Goal: Task Accomplishment & Management: Manage account settings

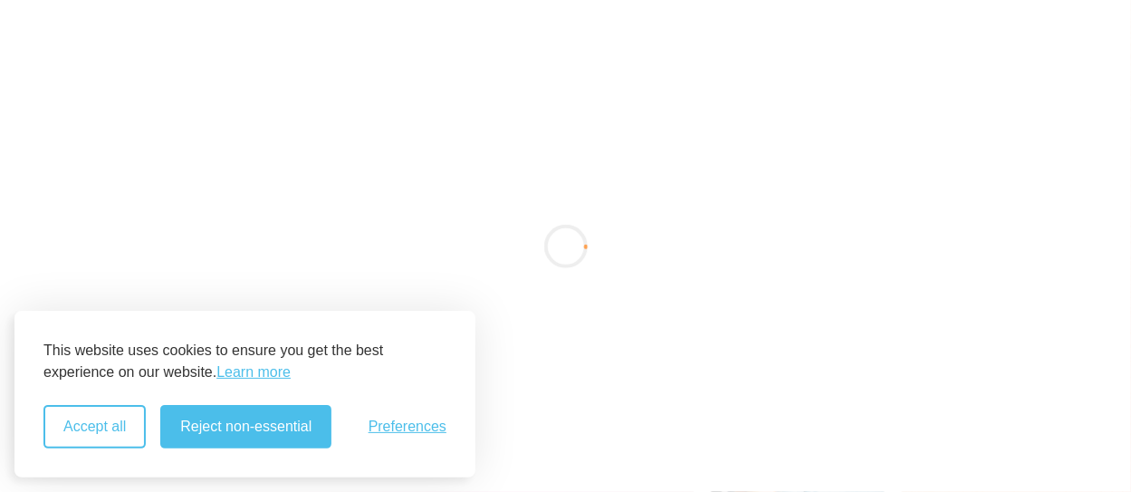
click at [79, 432] on button "Accept all" at bounding box center [94, 426] width 102 height 43
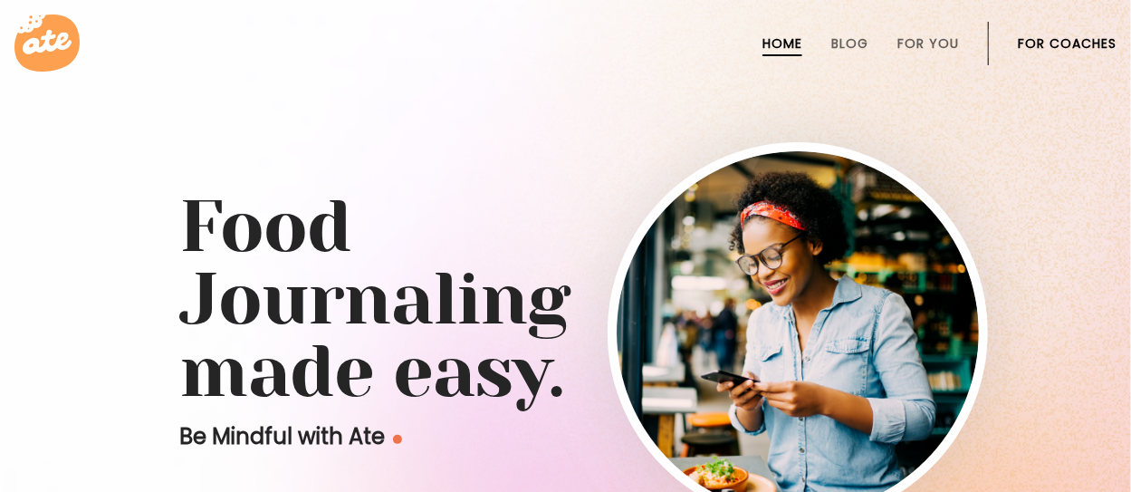
click at [1037, 40] on link "For Coaches" at bounding box center [1067, 43] width 99 height 14
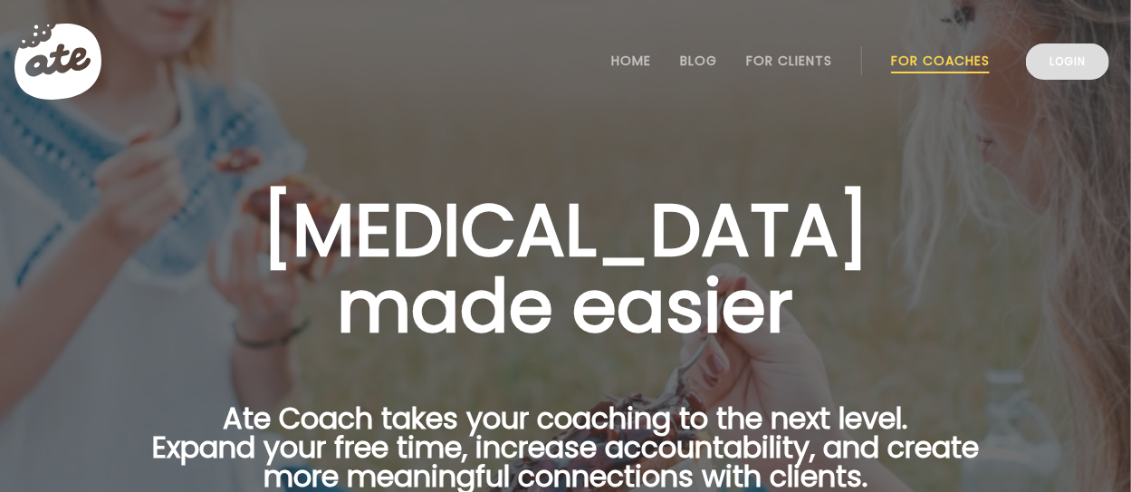
click at [1068, 71] on link "Login" at bounding box center [1067, 61] width 83 height 36
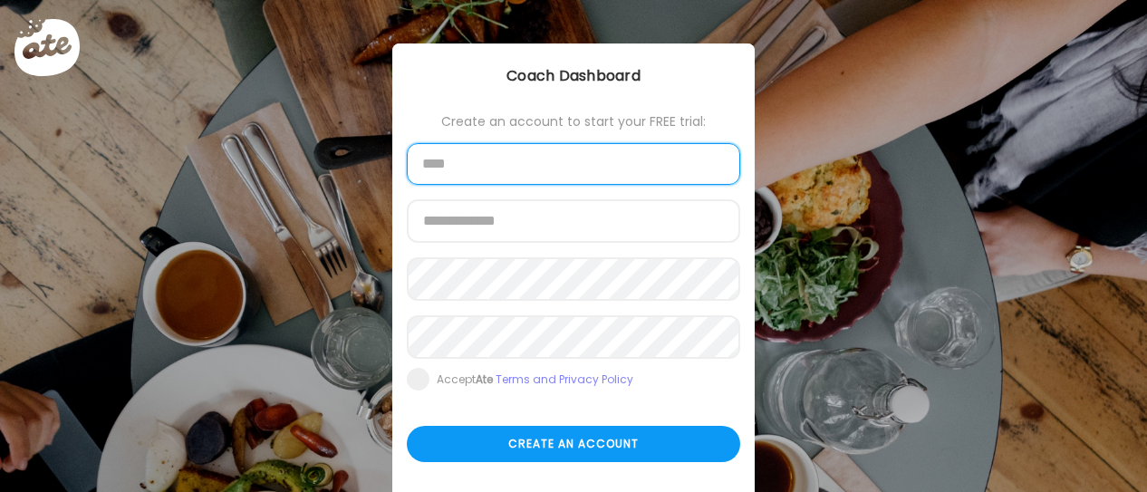
click at [491, 160] on input "text" at bounding box center [573, 164] width 333 height 42
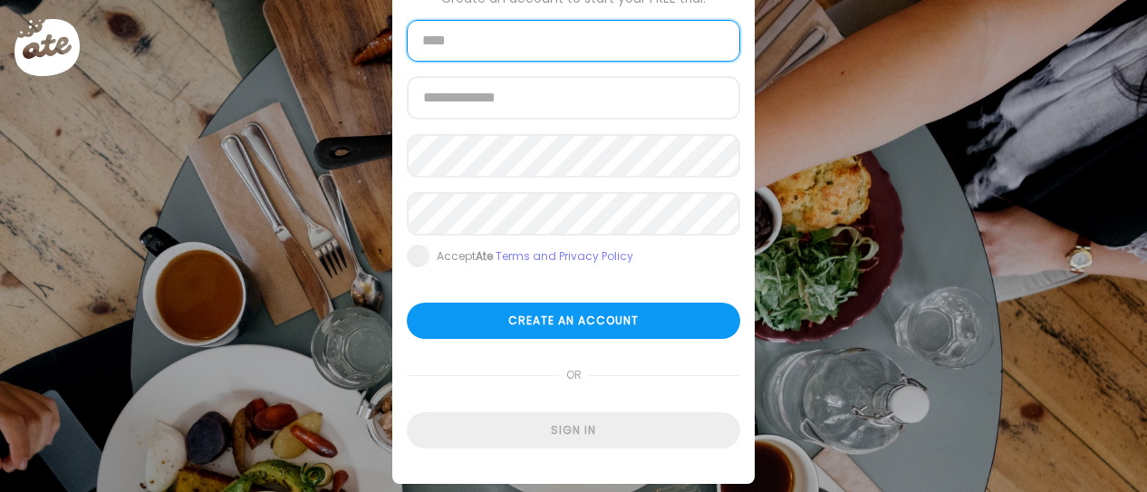
scroll to position [150, 0]
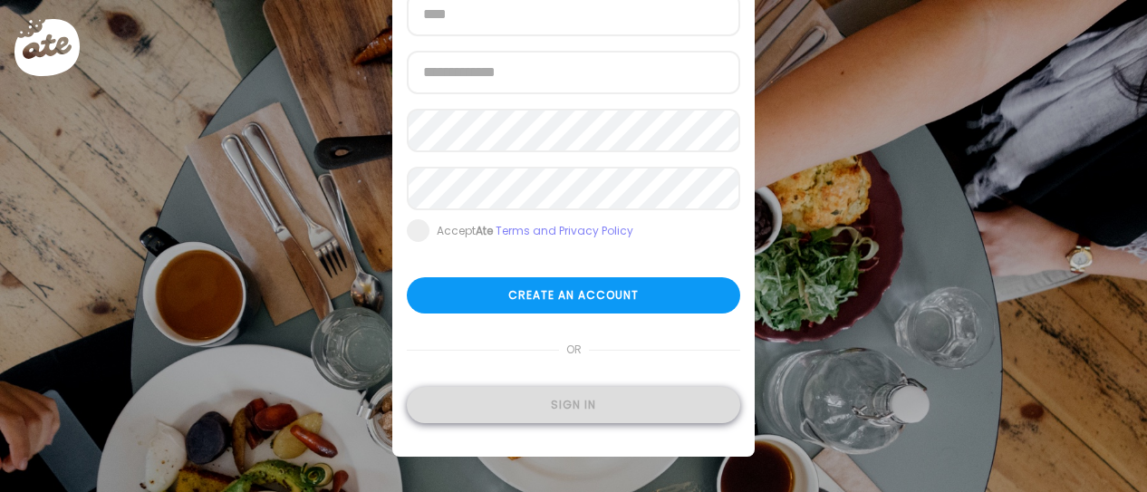
click at [587, 401] on div "Sign in" at bounding box center [573, 405] width 333 height 36
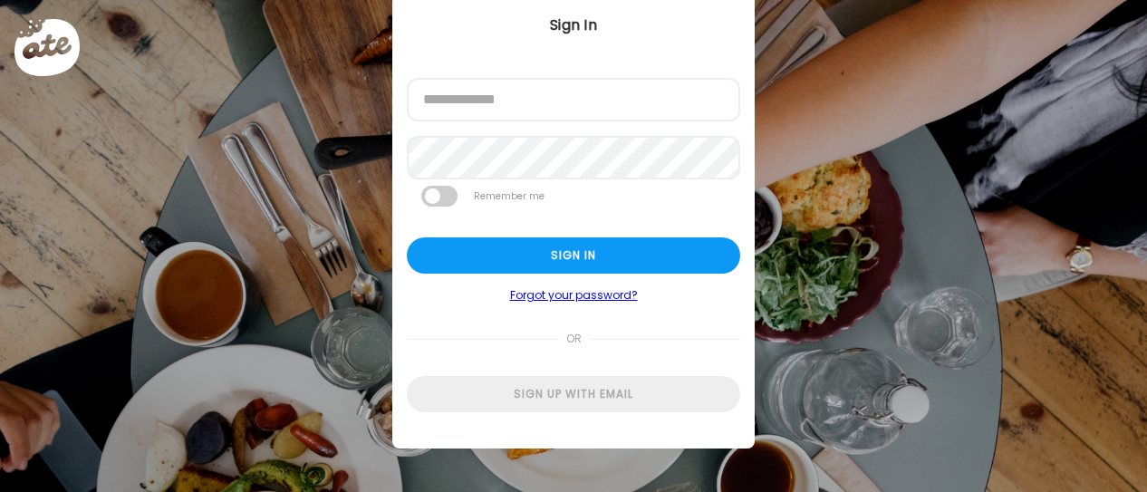
scroll to position [51, 0]
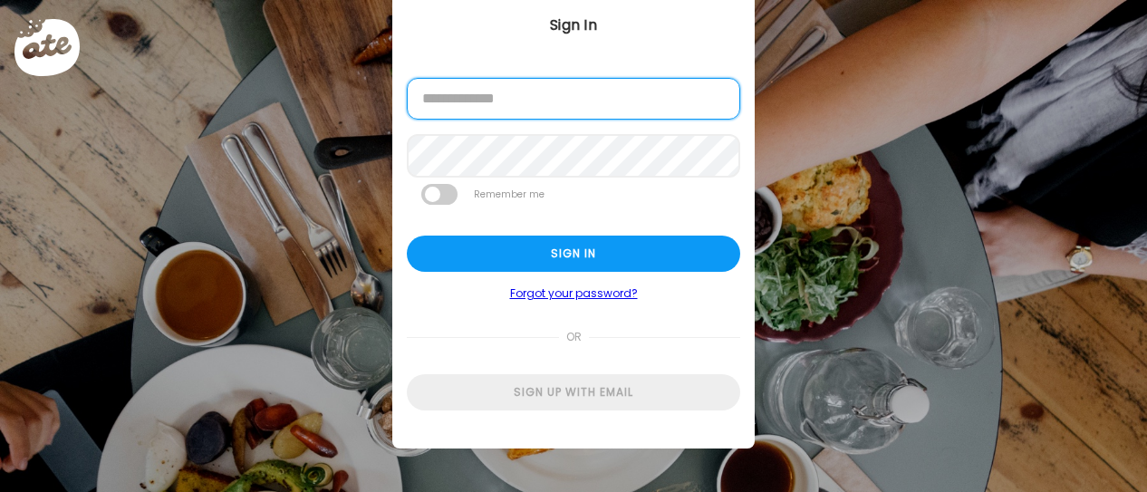
click at [508, 100] on input "email" at bounding box center [573, 99] width 333 height 42
type input "**********"
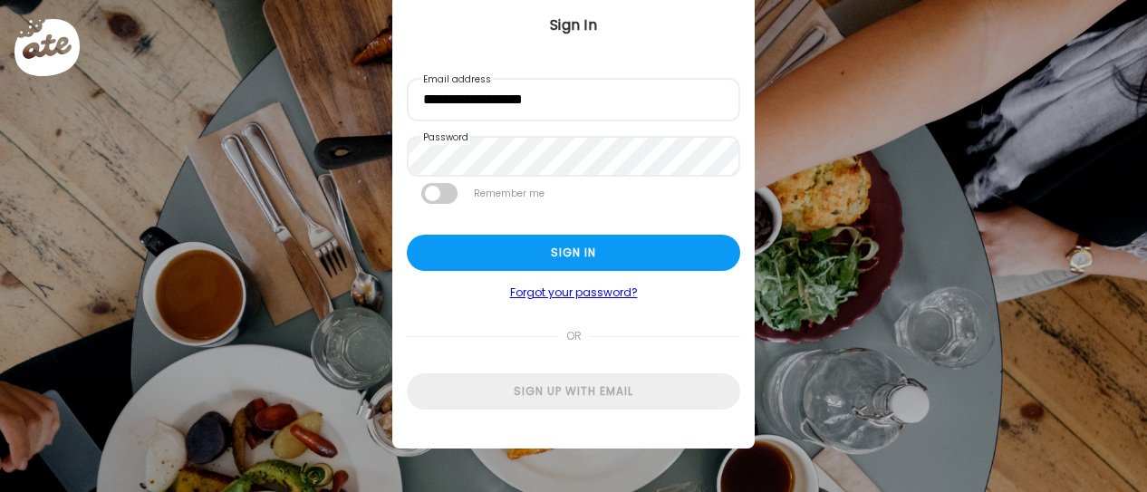
click at [427, 189] on span at bounding box center [439, 193] width 36 height 21
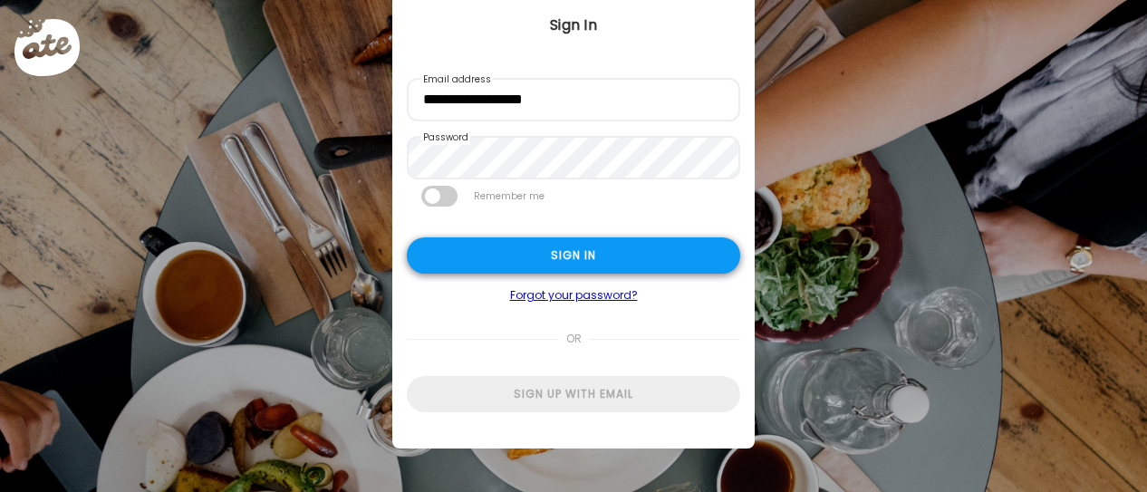
click at [481, 251] on div "Sign in" at bounding box center [573, 255] width 333 height 36
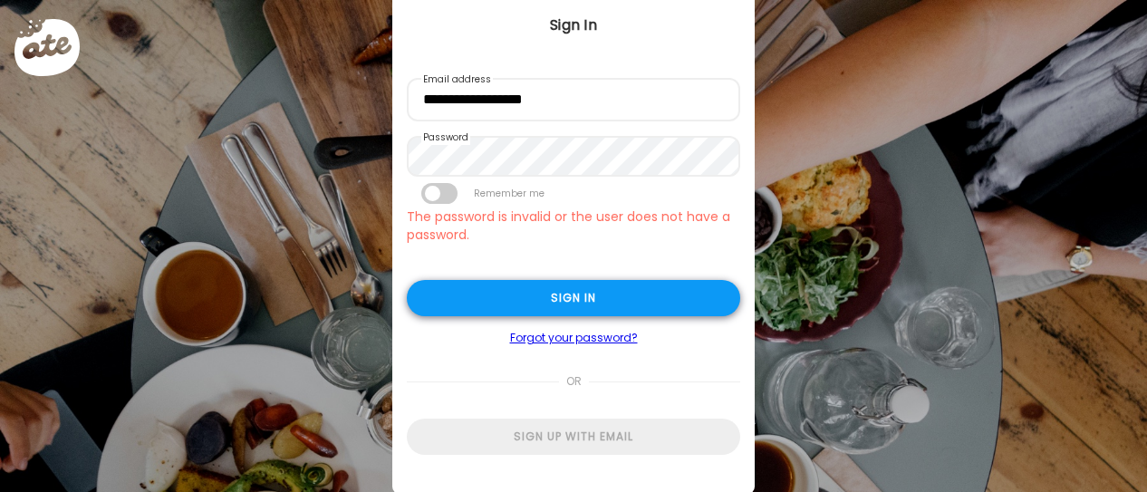
click at [534, 304] on div "Sign in" at bounding box center [573, 298] width 333 height 36
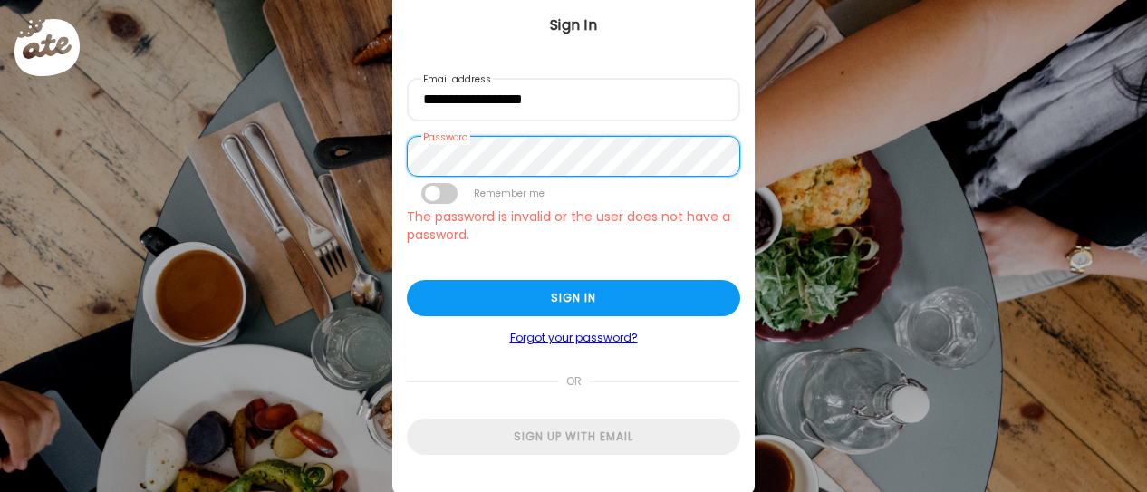
click at [275, 121] on div "Ate Coach Dashboard Wahoo! It’s official Take a moment to set up your Coach Pro…" at bounding box center [573, 246] width 1147 height 492
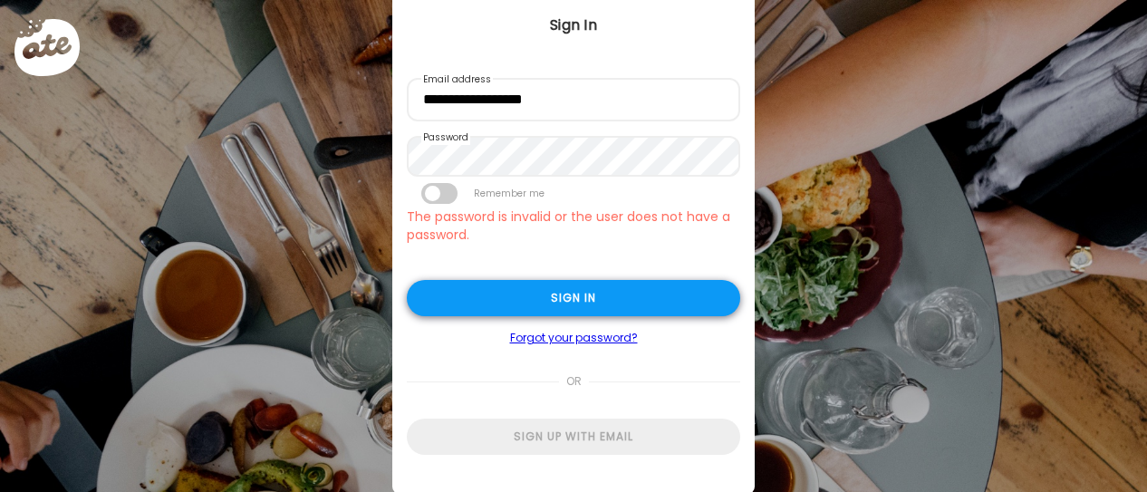
click at [541, 306] on div "Sign in" at bounding box center [573, 298] width 333 height 36
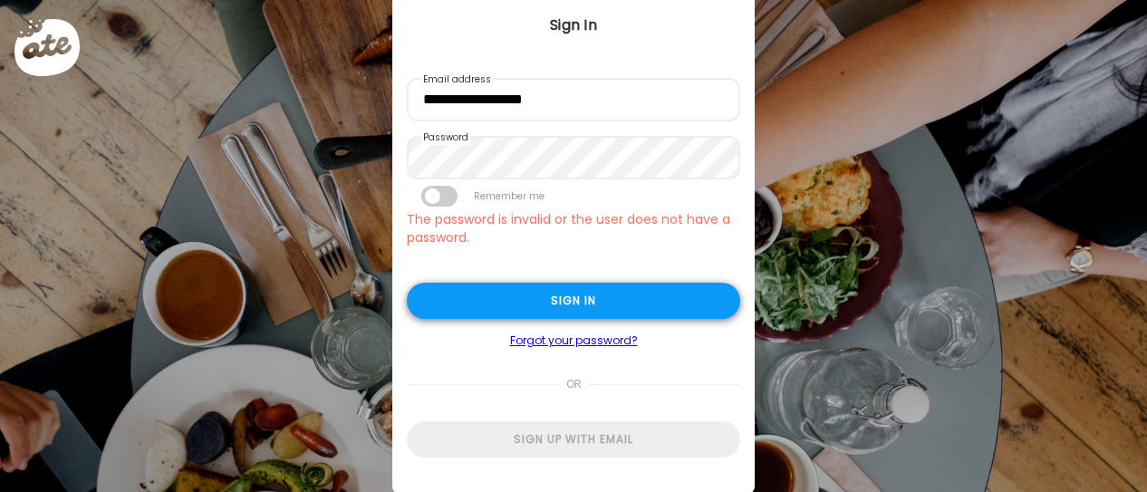
type textarea "**********"
type input "*****"
type input "**********"
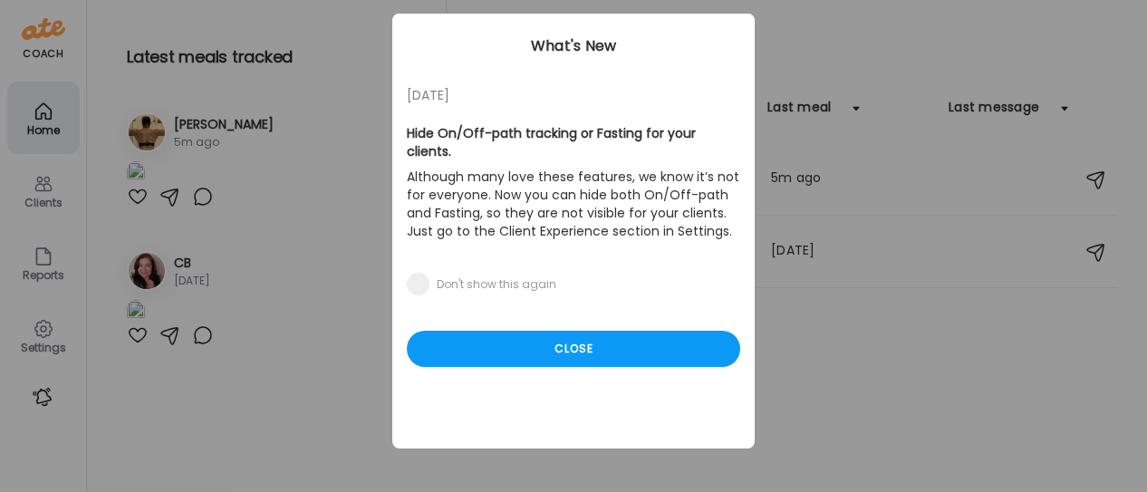
scroll to position [29, 0]
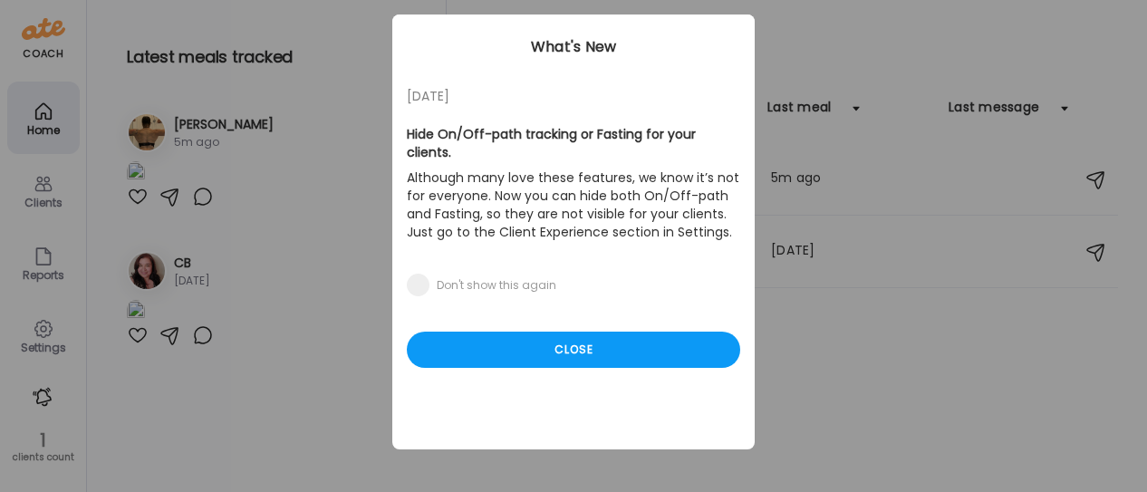
type input "**********"
click at [562, 310] on div "[DATE] Hide On/Off-path tracking or Fasting for your clients. Although many lov…" at bounding box center [573, 231] width 362 height 435
click at [561, 331] on div "Close" at bounding box center [573, 349] width 333 height 36
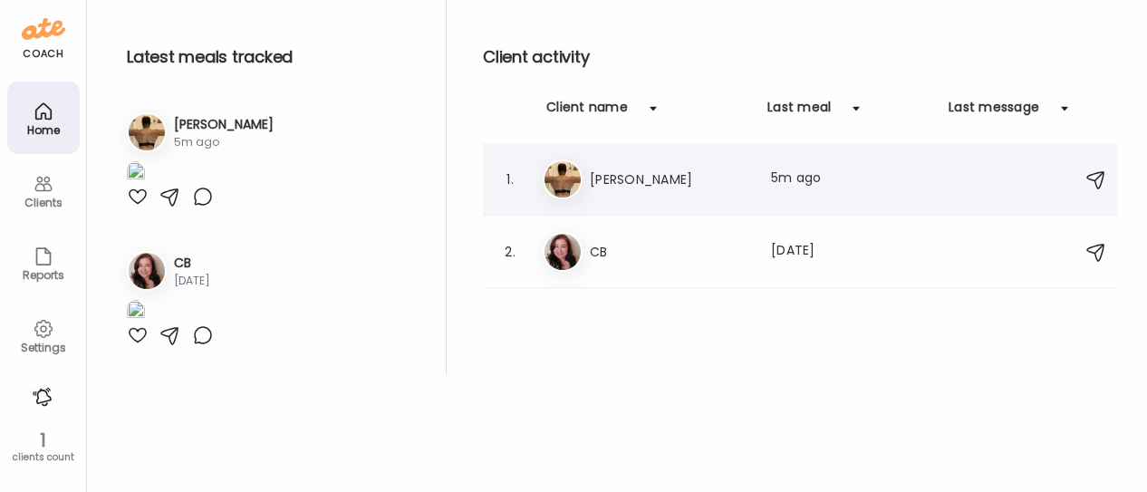
click at [629, 190] on div "Xa [PERSON_NAME] Last meal: 5m ago" at bounding box center [803, 179] width 521 height 40
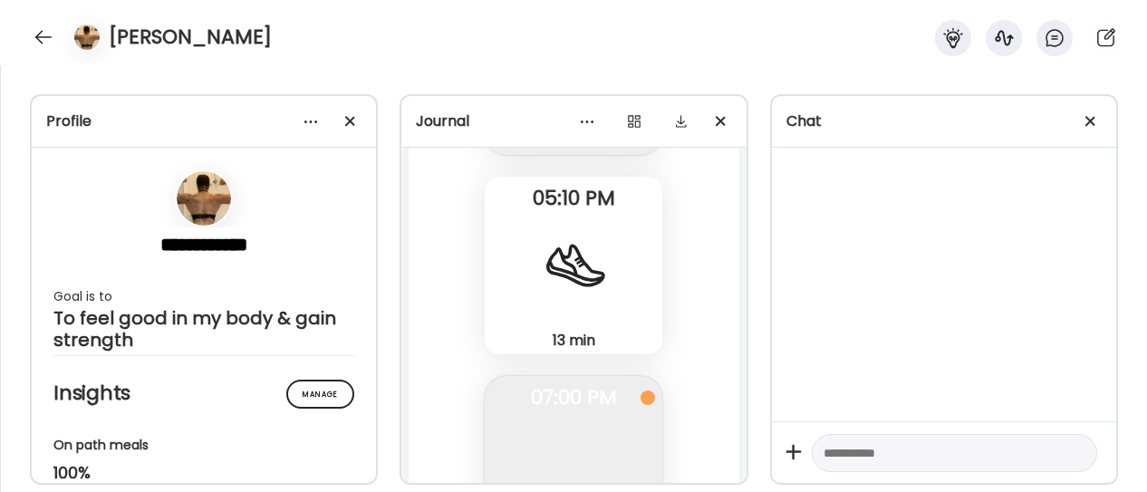
scroll to position [41783, 0]
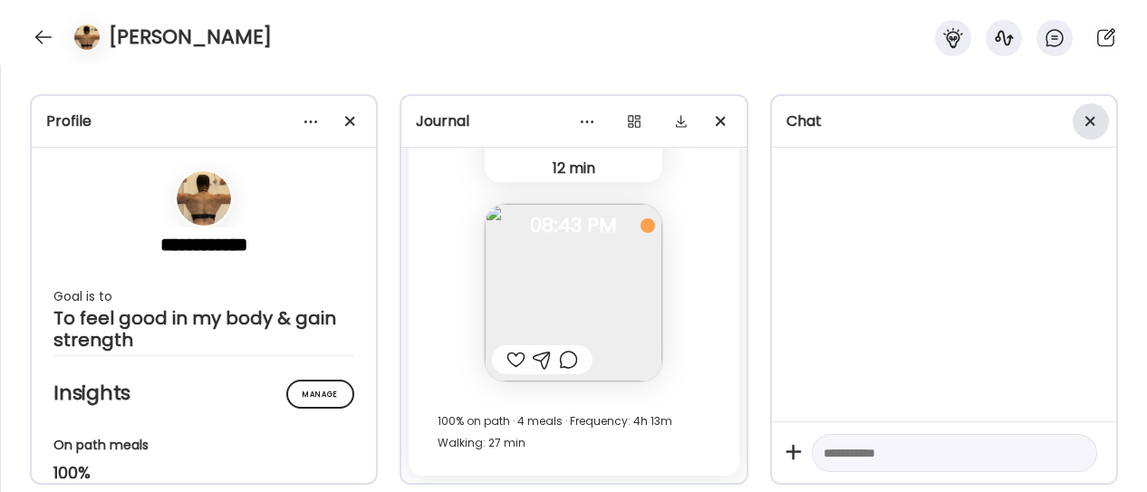
click at [1092, 123] on div at bounding box center [1090, 121] width 36 height 36
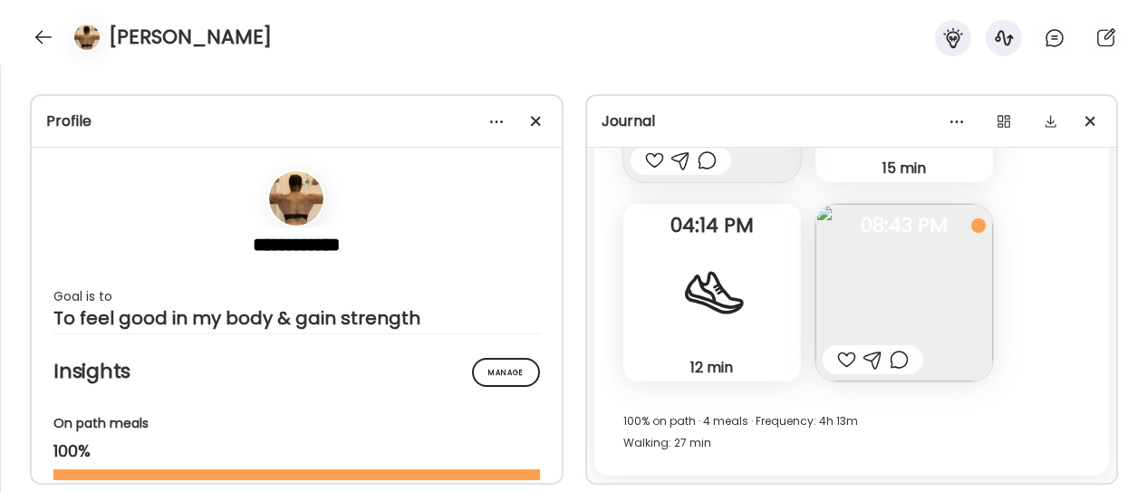
scroll to position [25035, 0]
click at [529, 118] on div at bounding box center [536, 121] width 36 height 36
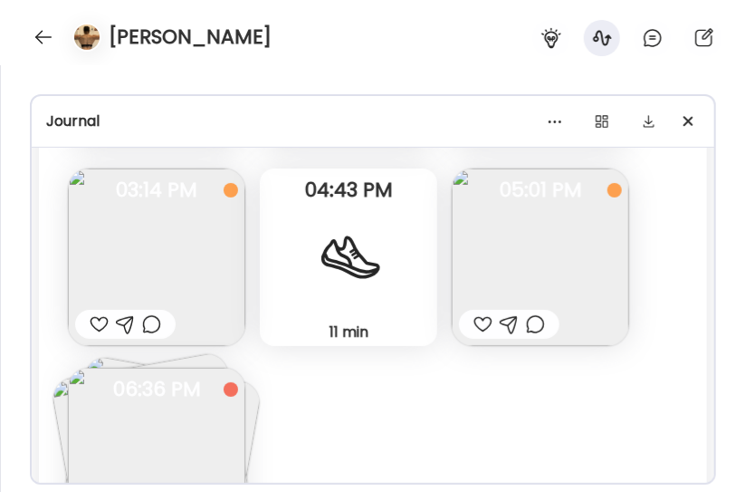
scroll to position [7096, 0]
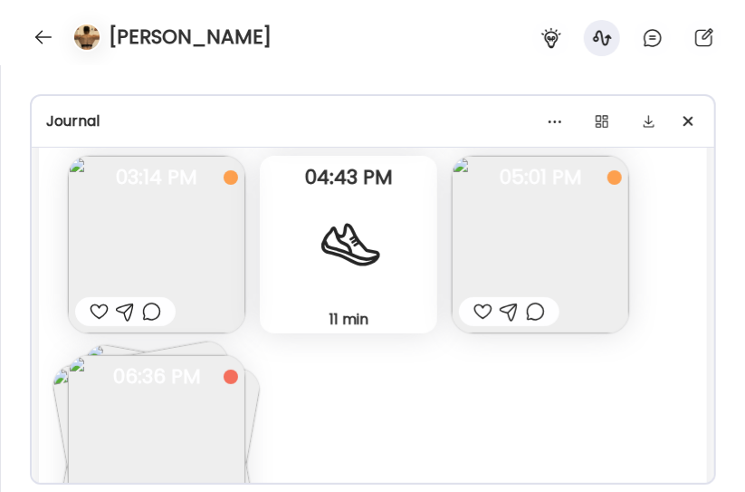
click at [529, 251] on img at bounding box center [541, 245] width 178 height 178
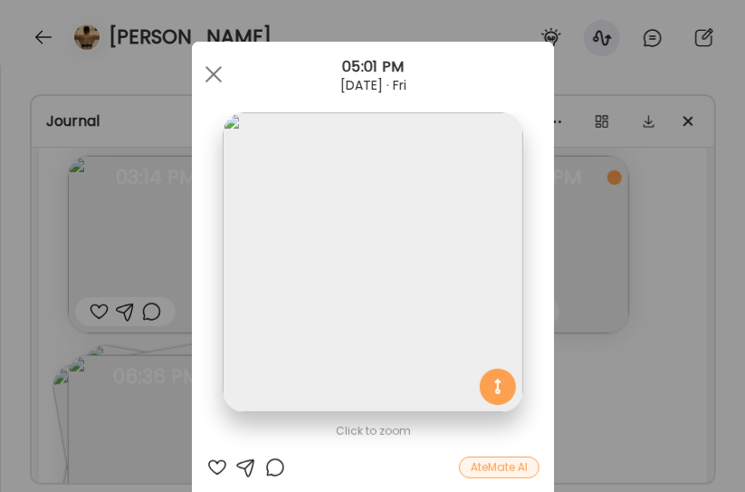
scroll to position [0, 0]
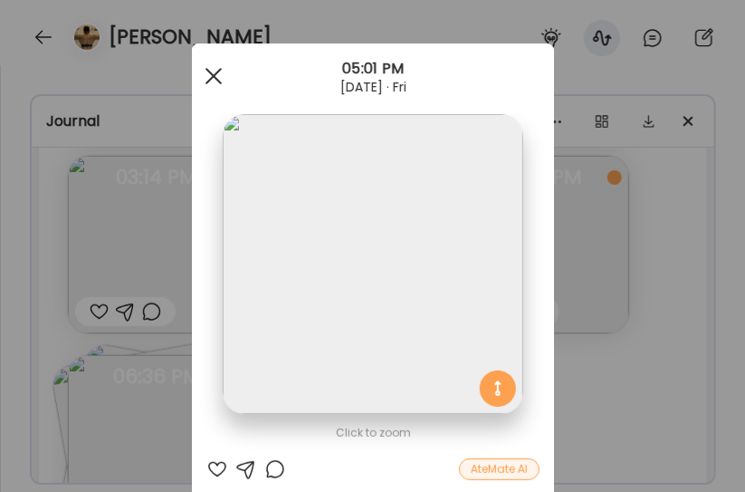
click at [211, 74] on div at bounding box center [214, 76] width 36 height 36
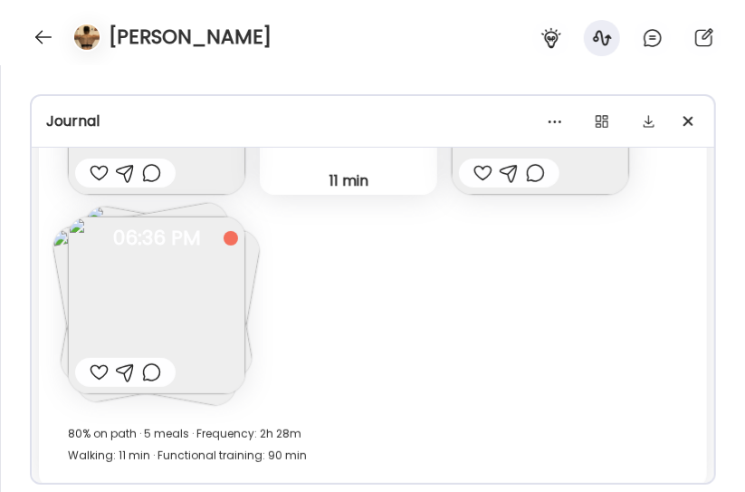
scroll to position [7236, 0]
click at [179, 292] on img at bounding box center [157, 305] width 178 height 178
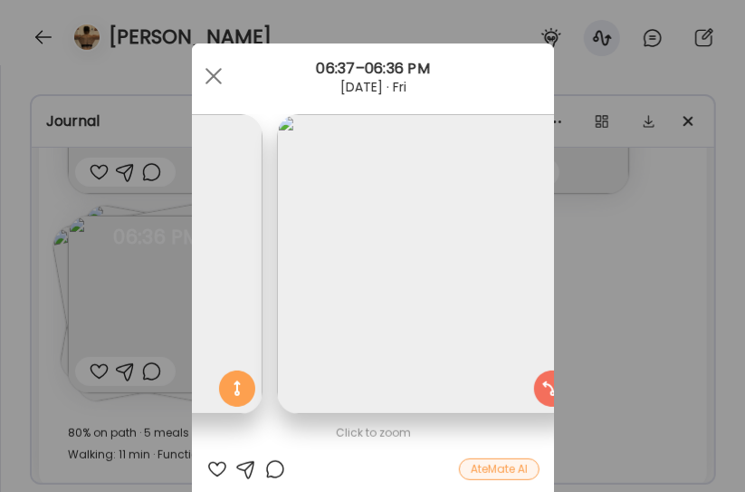
scroll to position [0, 610]
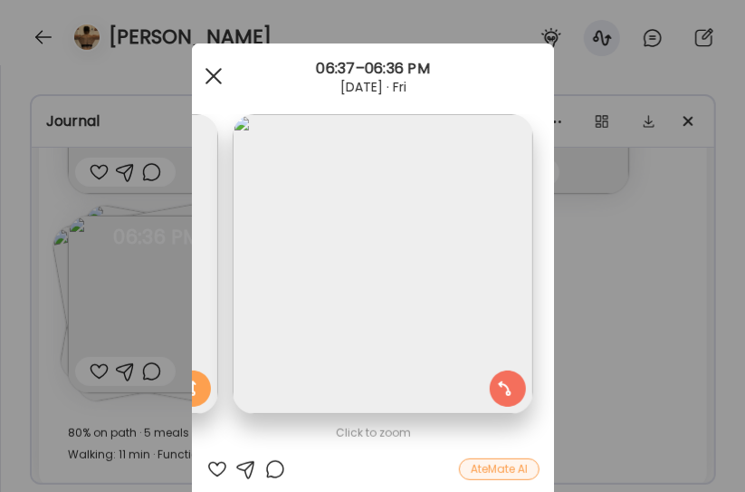
click at [200, 74] on div at bounding box center [214, 76] width 36 height 36
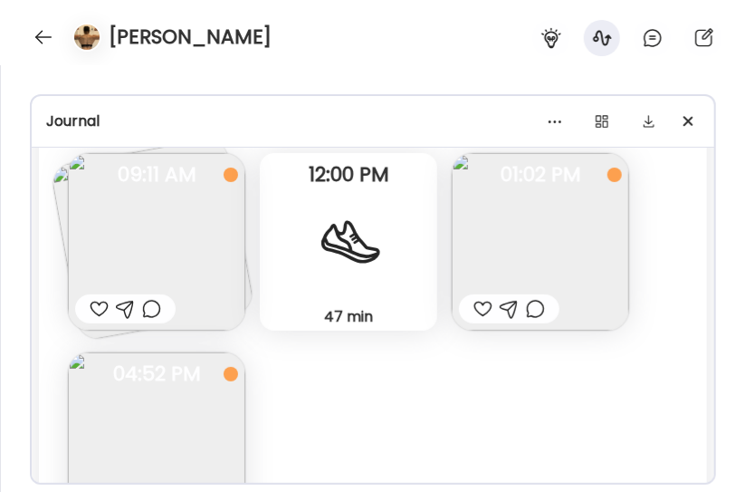
scroll to position [7676, 0]
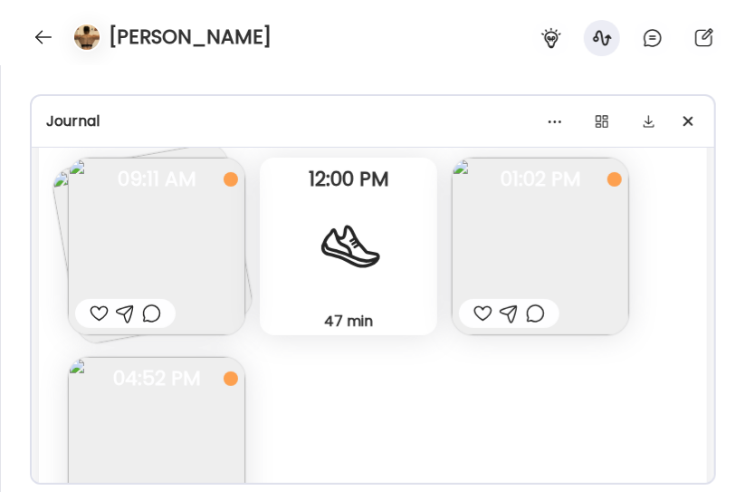
click at [181, 245] on img at bounding box center [157, 247] width 178 height 178
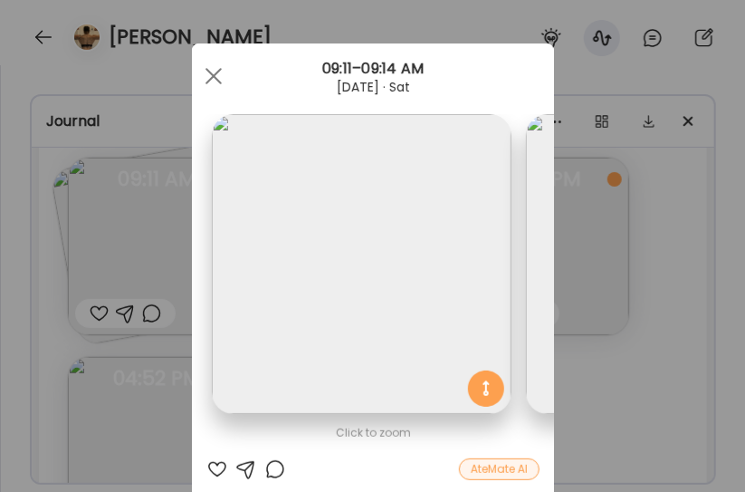
scroll to position [0, 0]
click at [639, 407] on div "Ate Coach Dashboard Wahoo! It’s official Take a moment to set up your Coach Pro…" at bounding box center [372, 246] width 745 height 492
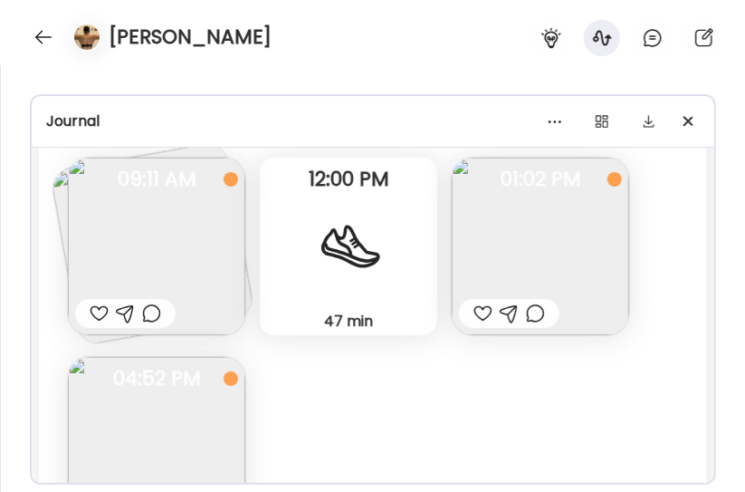
click at [572, 255] on img at bounding box center [541, 247] width 178 height 178
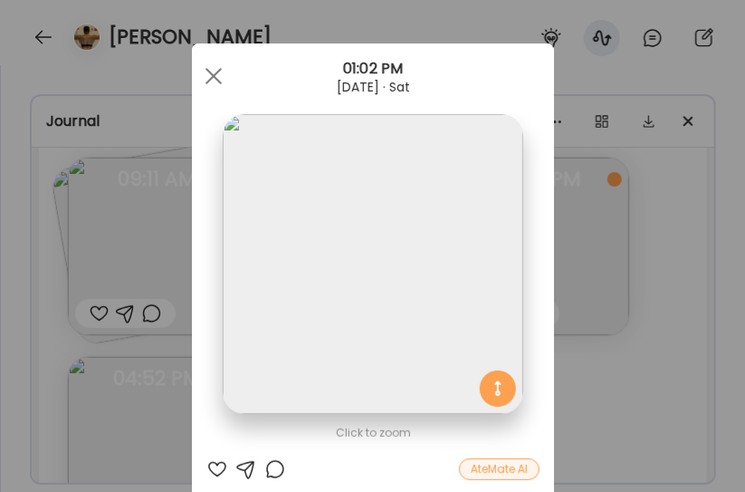
click at [612, 462] on div "Ate Coach Dashboard Wahoo! It’s official Take a moment to set up your Coach Pro…" at bounding box center [372, 246] width 745 height 492
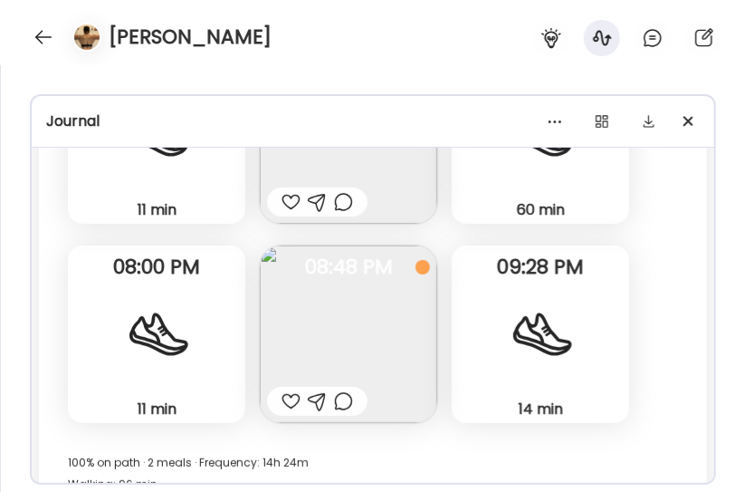
scroll to position [8370, 0]
click at [336, 322] on img at bounding box center [349, 334] width 178 height 178
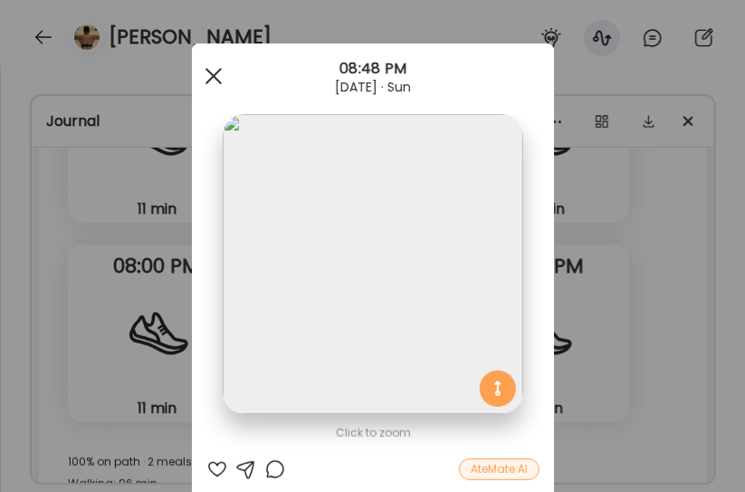
click at [203, 68] on div at bounding box center [214, 76] width 36 height 36
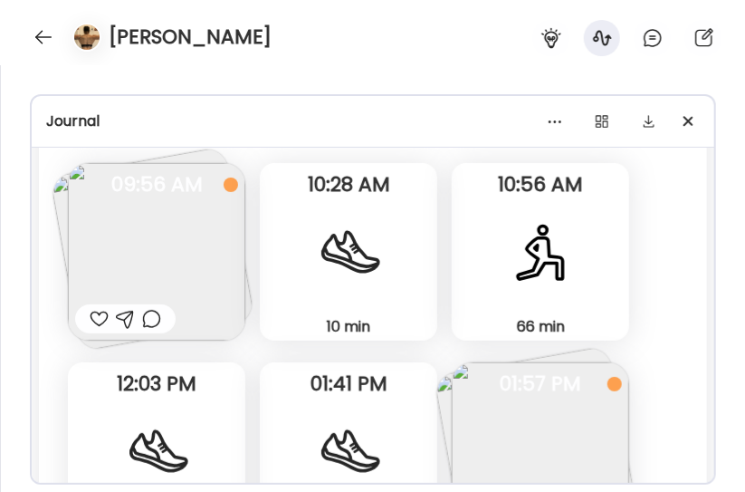
scroll to position [8968, 0]
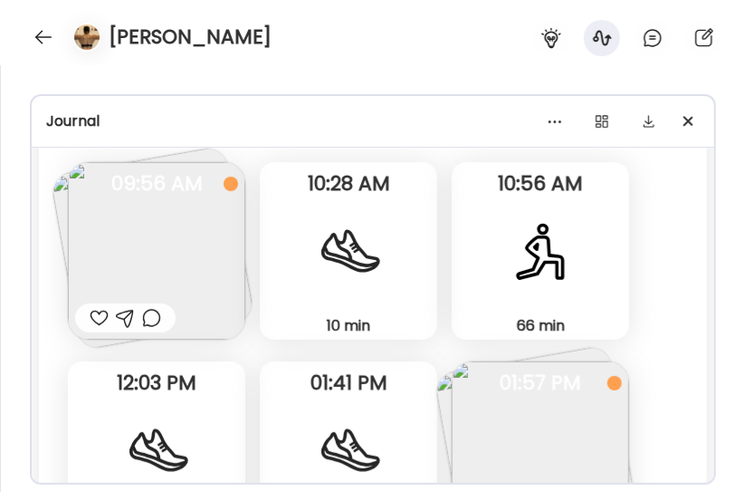
click at [159, 237] on img at bounding box center [157, 251] width 178 height 178
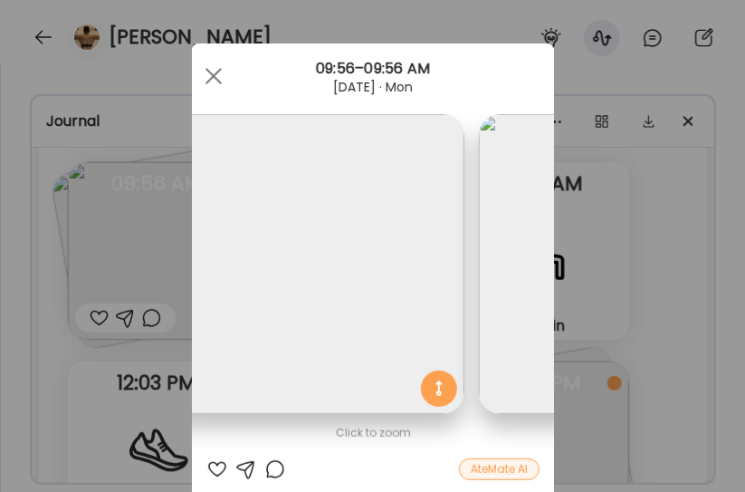
scroll to position [0, 0]
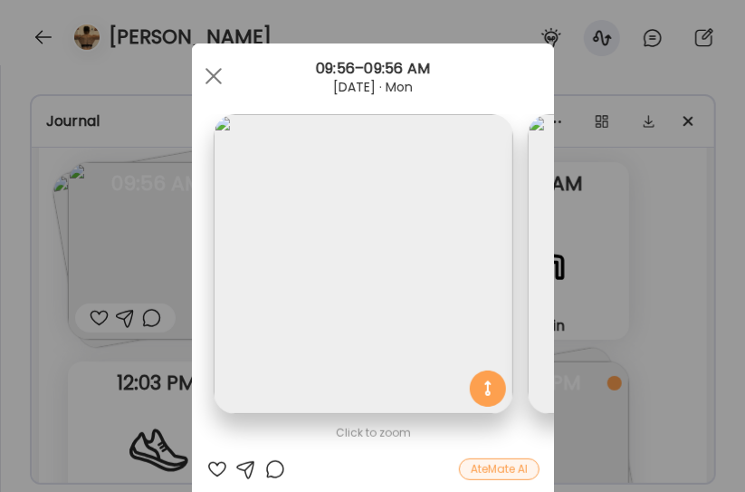
click at [283, 256] on img at bounding box center [364, 264] width 300 height 300
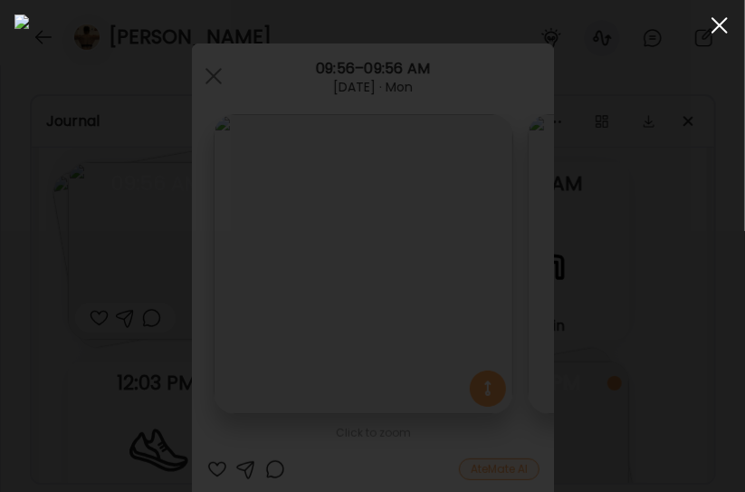
click at [714, 25] on div at bounding box center [720, 25] width 36 height 36
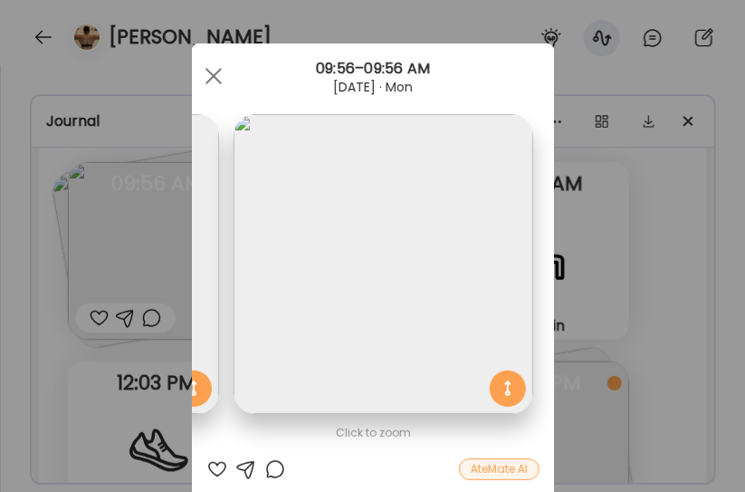
scroll to position [0, 295]
click at [210, 78] on div at bounding box center [214, 76] width 36 height 36
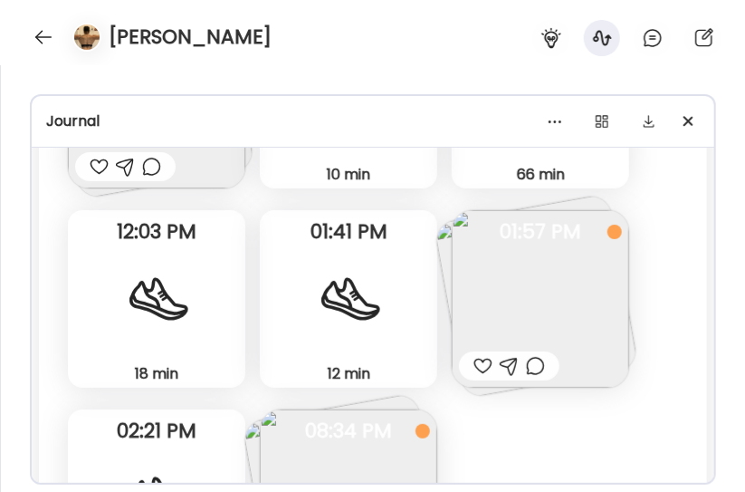
scroll to position [9122, 0]
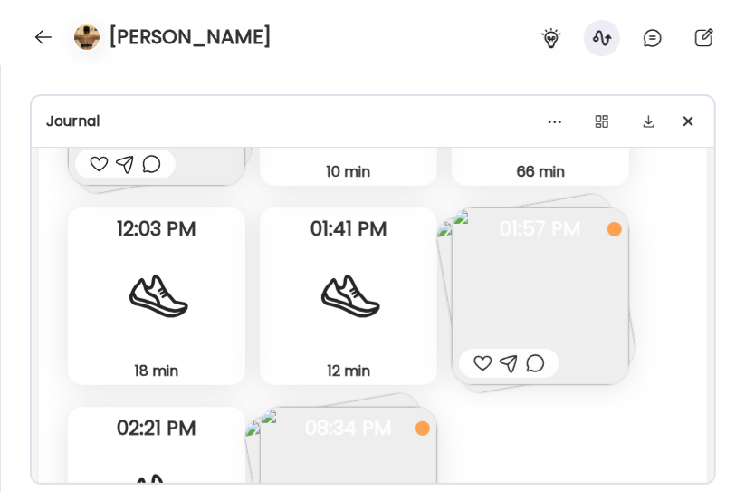
click at [540, 295] on img at bounding box center [541, 296] width 178 height 178
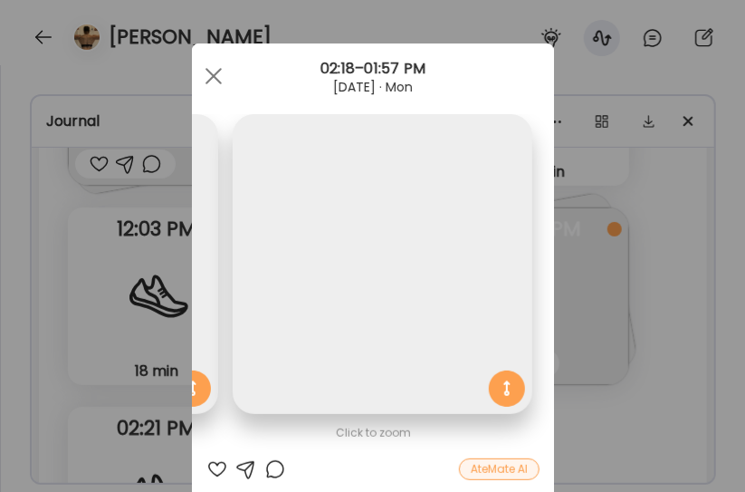
scroll to position [0, 0]
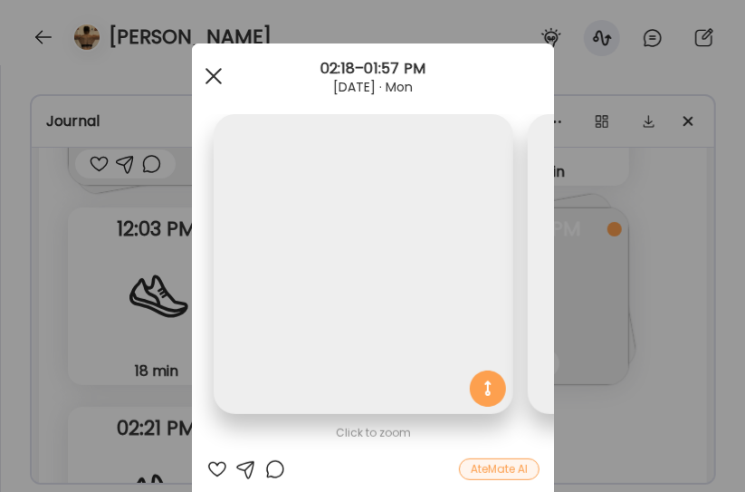
click at [207, 74] on span at bounding box center [213, 76] width 16 height 16
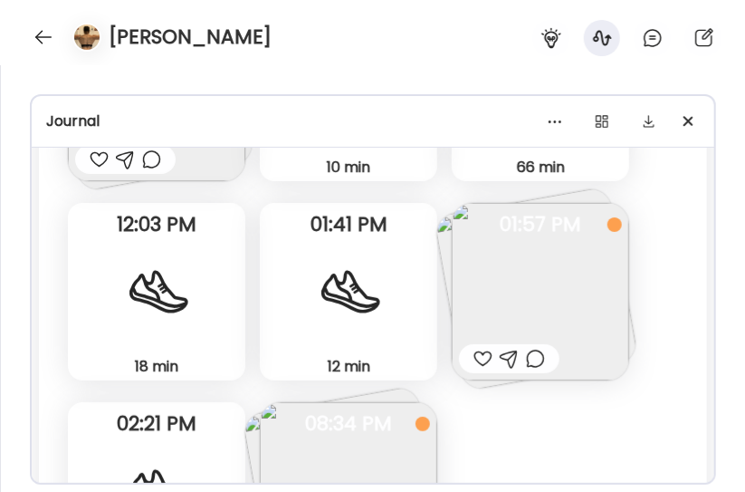
scroll to position [9126, 0]
click at [547, 293] on img at bounding box center [541, 293] width 178 height 178
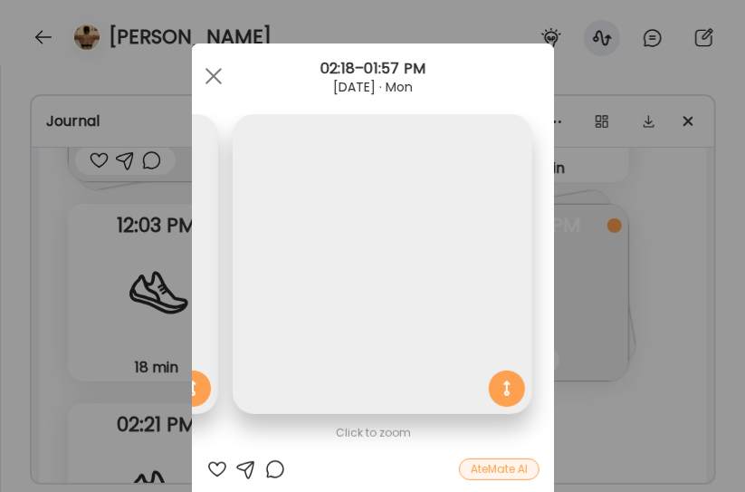
scroll to position [0, 0]
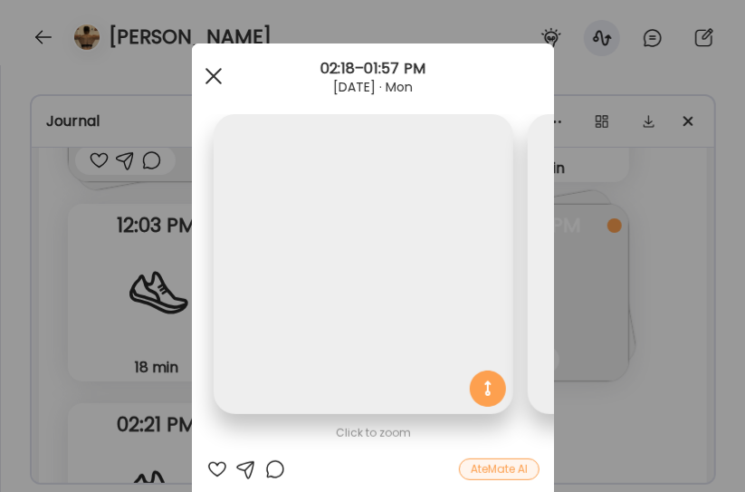
click at [205, 80] on span at bounding box center [213, 76] width 16 height 16
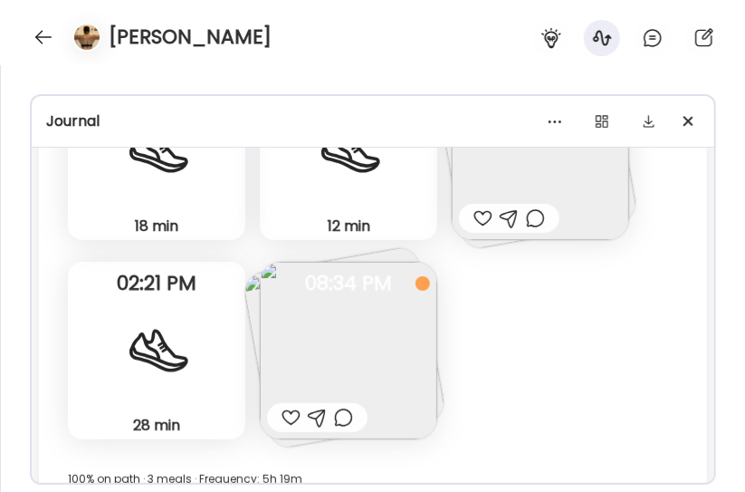
scroll to position [9280, 0]
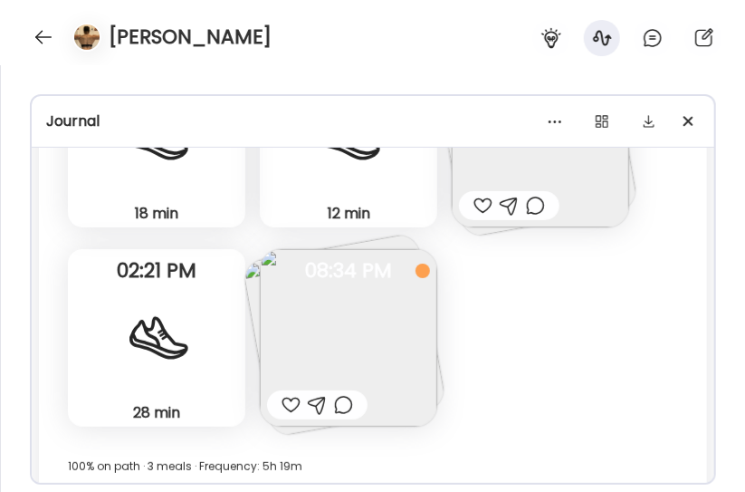
click at [362, 338] on img at bounding box center [349, 338] width 178 height 178
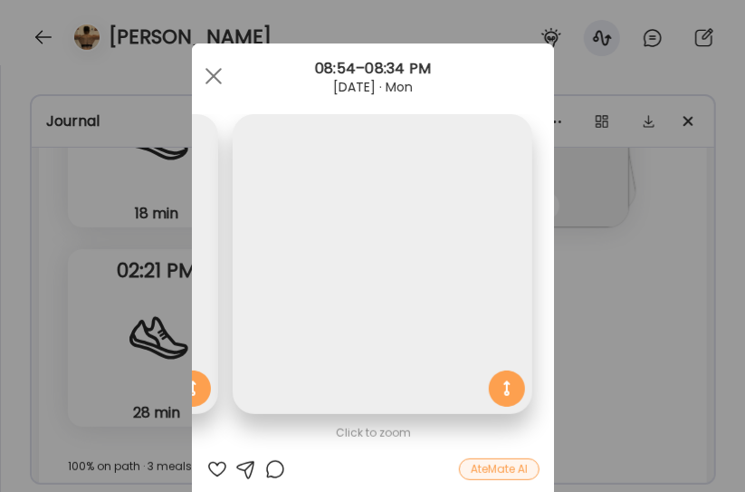
scroll to position [0, 0]
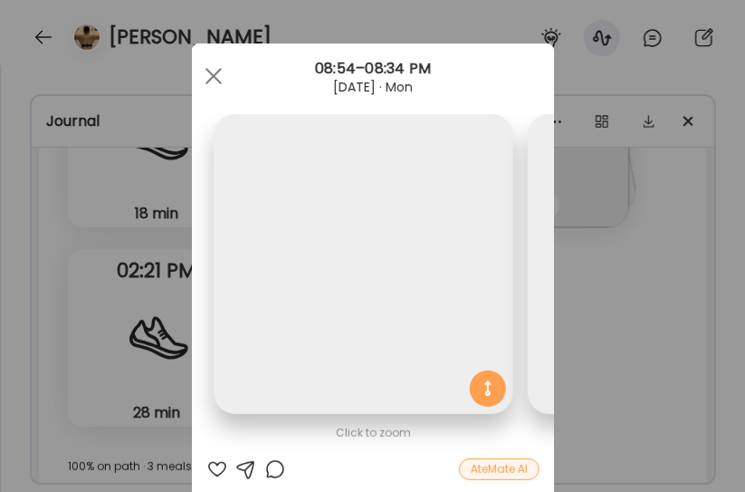
click at [246, 279] on img at bounding box center [364, 264] width 300 height 300
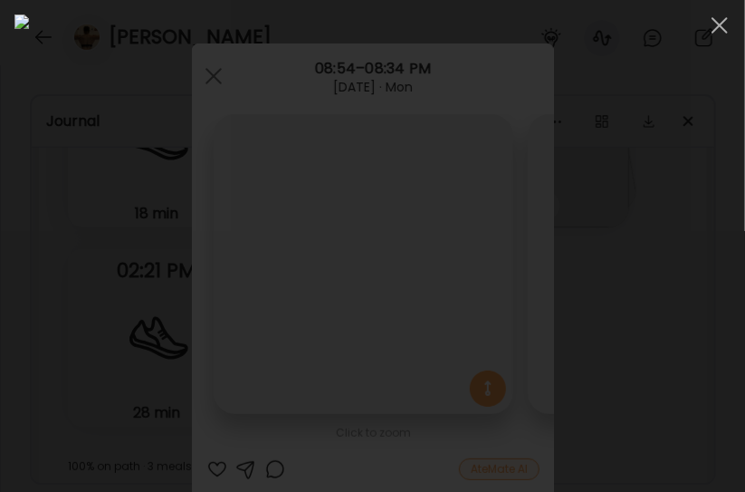
click at [246, 279] on div at bounding box center [372, 245] width 716 height 463
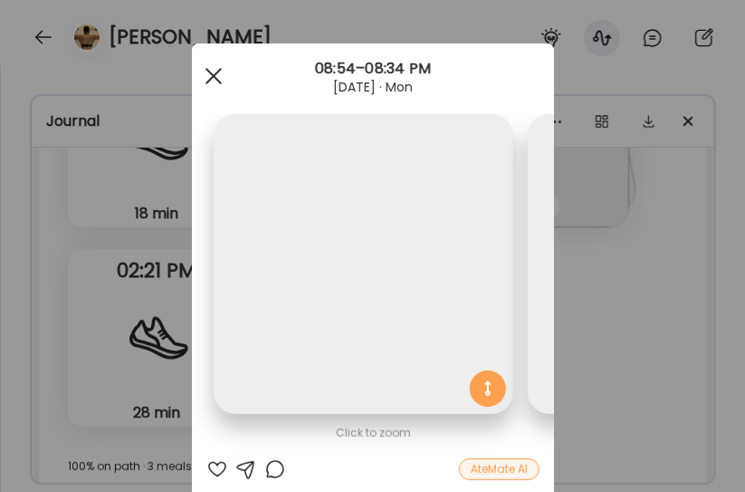
click at [205, 77] on span at bounding box center [213, 76] width 16 height 16
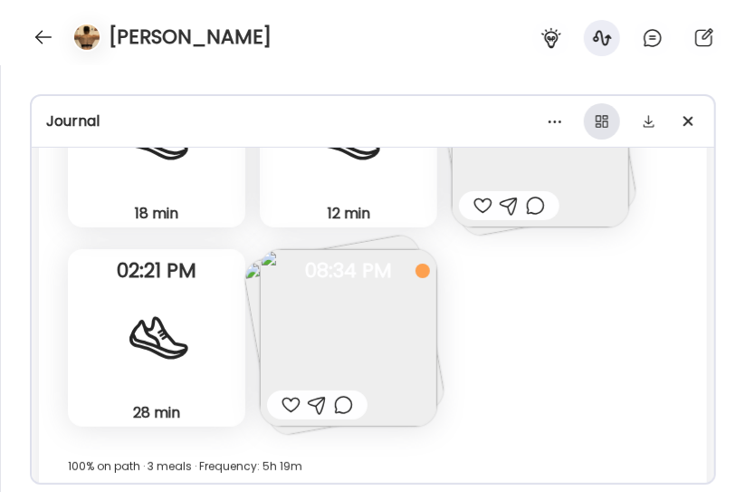
click at [607, 116] on div at bounding box center [602, 121] width 36 height 36
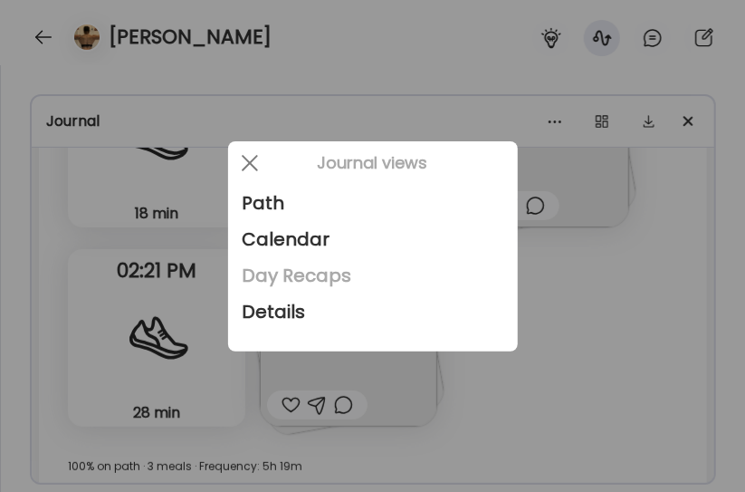
click at [329, 286] on div "Day Recaps" at bounding box center [373, 275] width 261 height 36
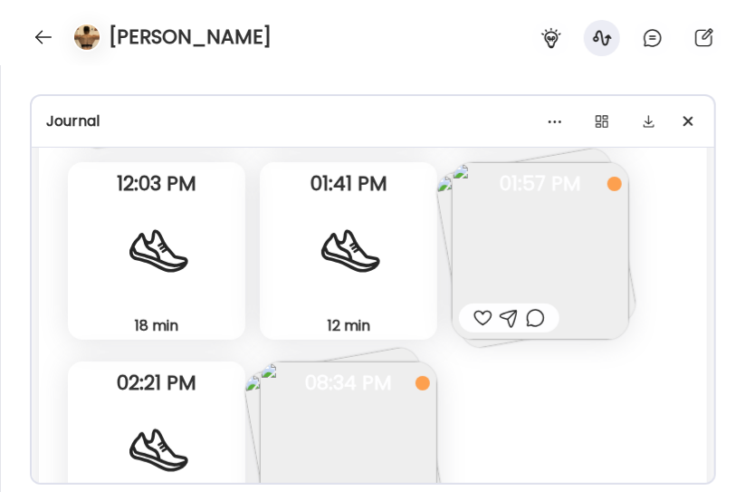
scroll to position [9168, 0]
click at [521, 275] on img at bounding box center [541, 250] width 178 height 178
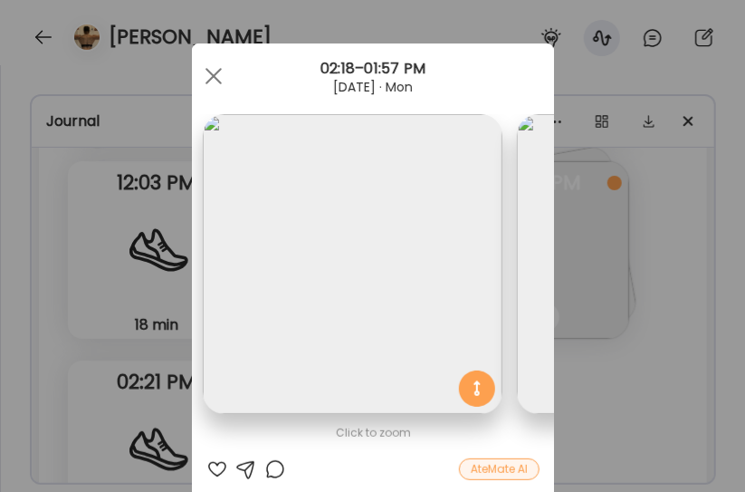
scroll to position [0, 0]
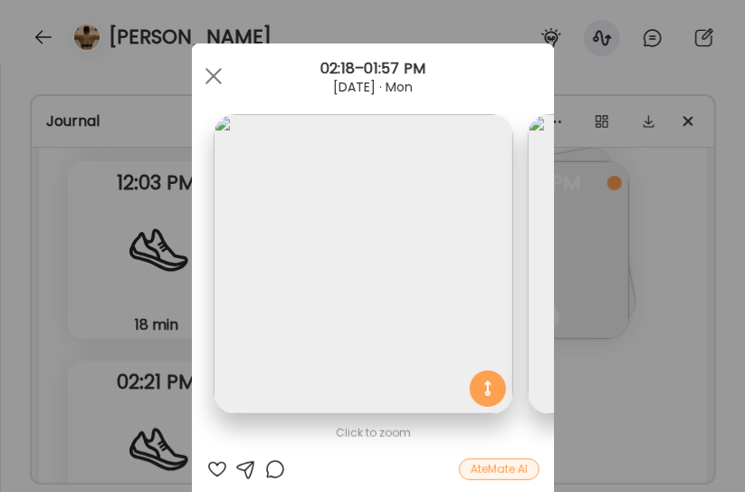
click at [629, 358] on div "Ate Coach Dashboard Wahoo! It’s official Take a moment to set up your Coach Pro…" at bounding box center [372, 246] width 745 height 492
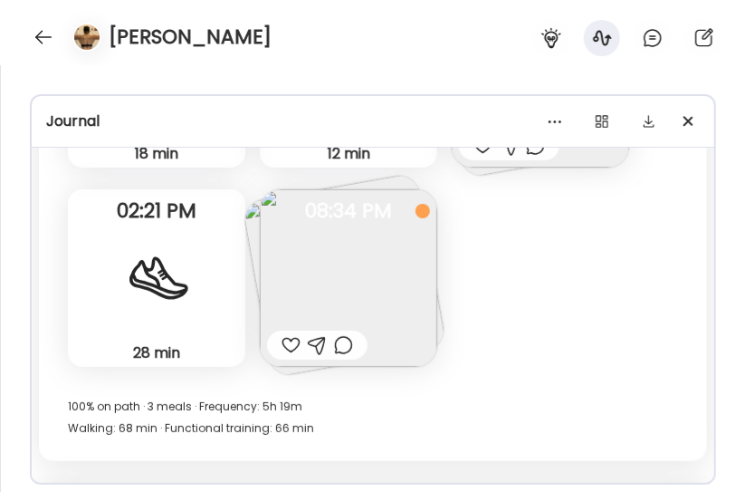
scroll to position [9340, 0]
click at [366, 260] on img at bounding box center [349, 277] width 178 height 178
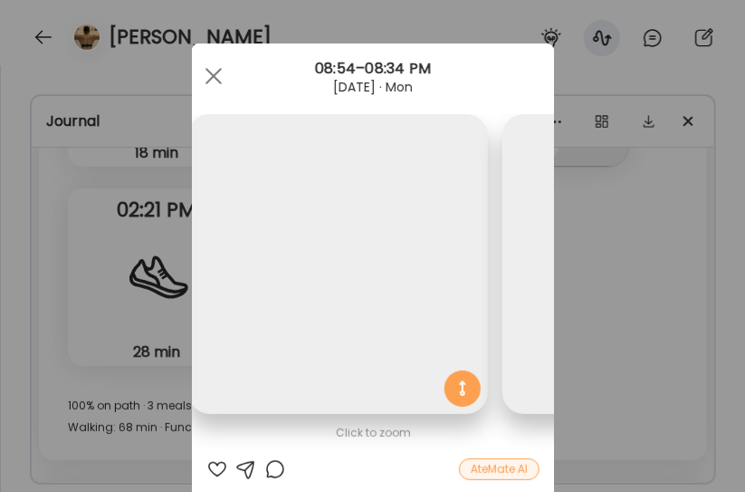
scroll to position [0, 0]
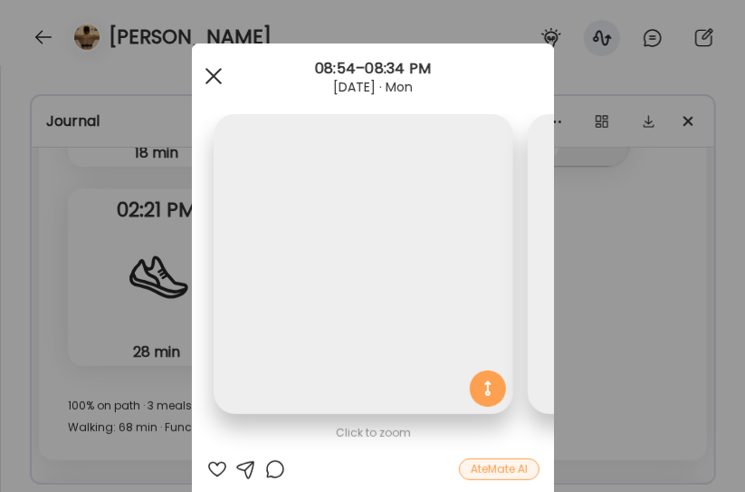
click at [202, 75] on div at bounding box center [214, 76] width 36 height 36
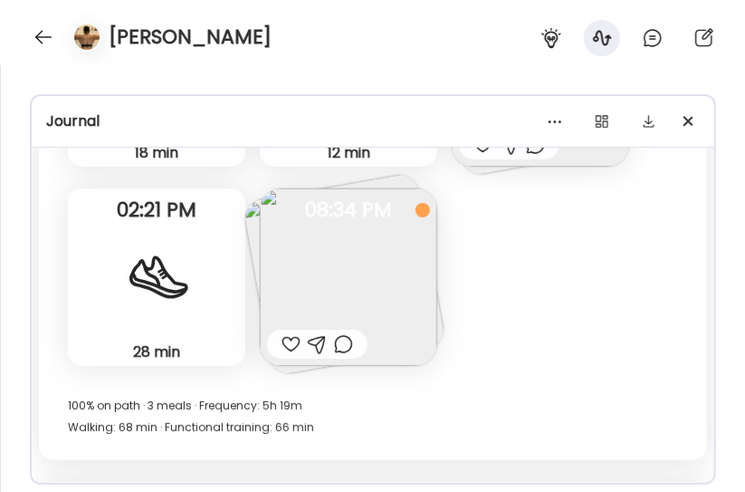
click at [350, 274] on img at bounding box center [349, 277] width 178 height 178
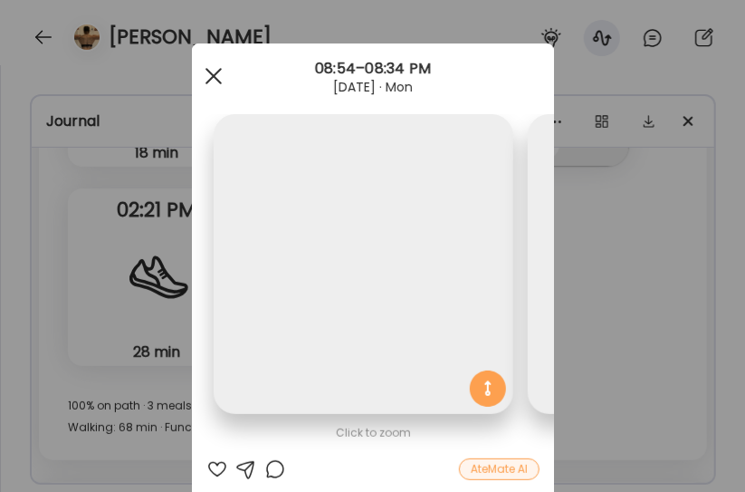
click at [199, 79] on div at bounding box center [214, 76] width 36 height 36
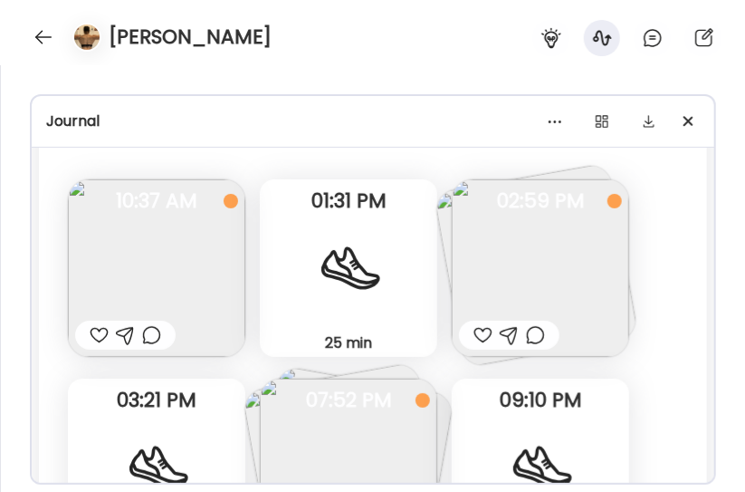
scroll to position [9736, 0]
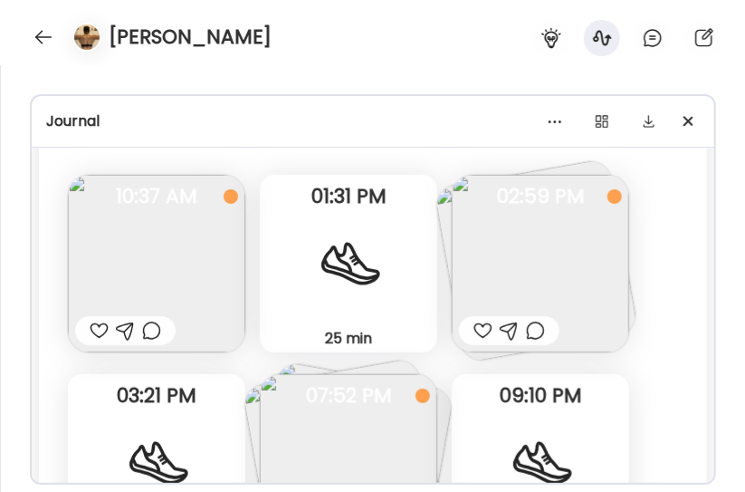
click at [525, 271] on img at bounding box center [541, 264] width 178 height 178
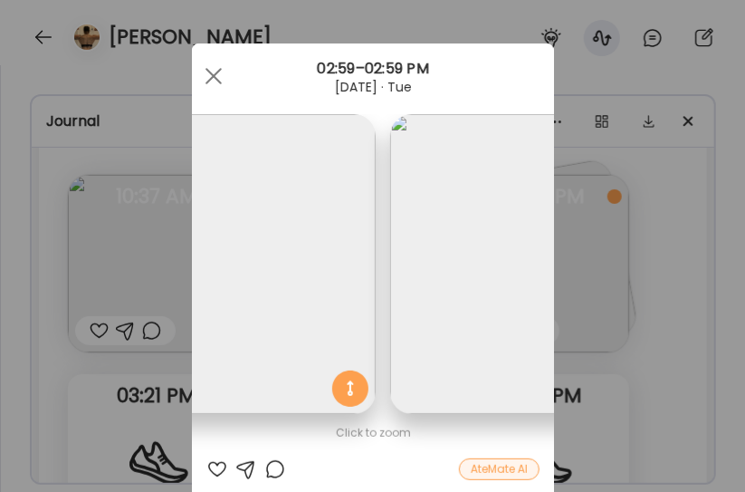
scroll to position [0, 295]
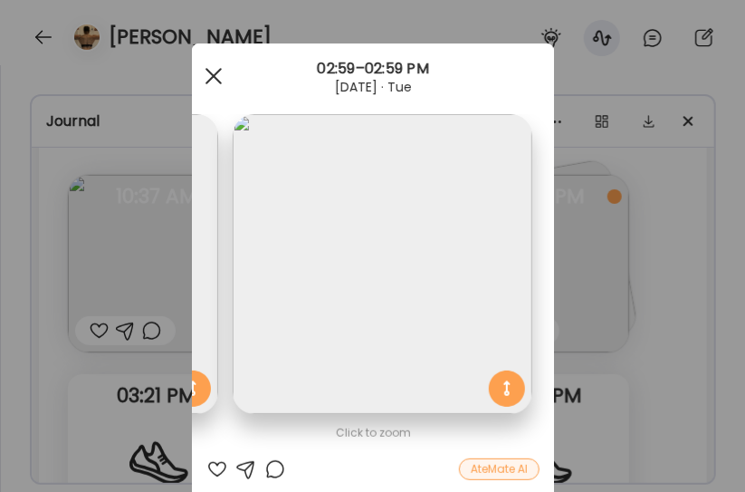
click at [204, 67] on div at bounding box center [214, 76] width 36 height 36
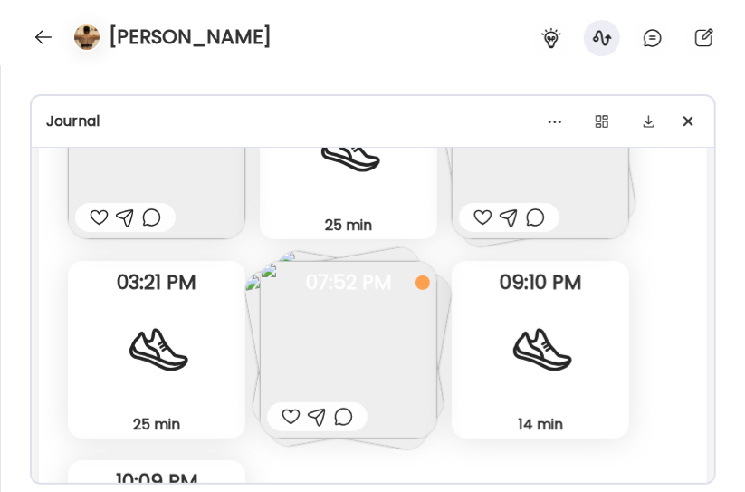
scroll to position [9852, 0]
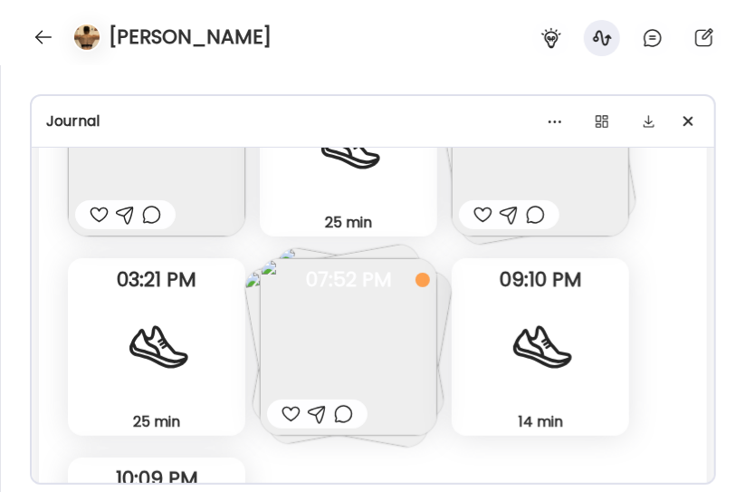
click at [373, 352] on img at bounding box center [349, 347] width 178 height 178
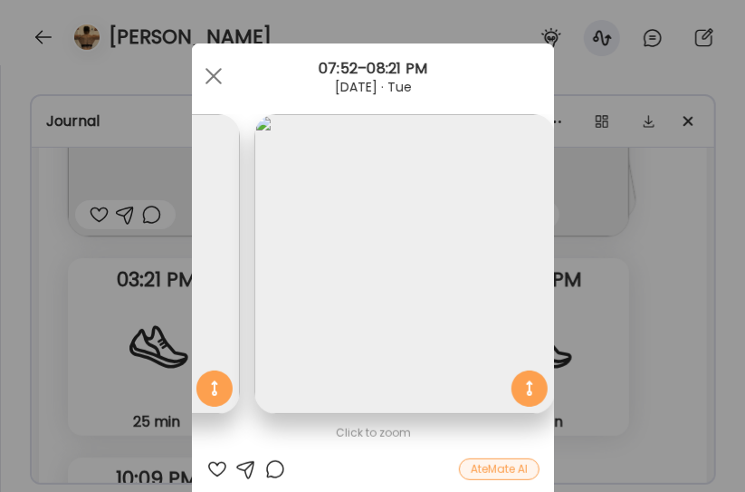
scroll to position [0, 610]
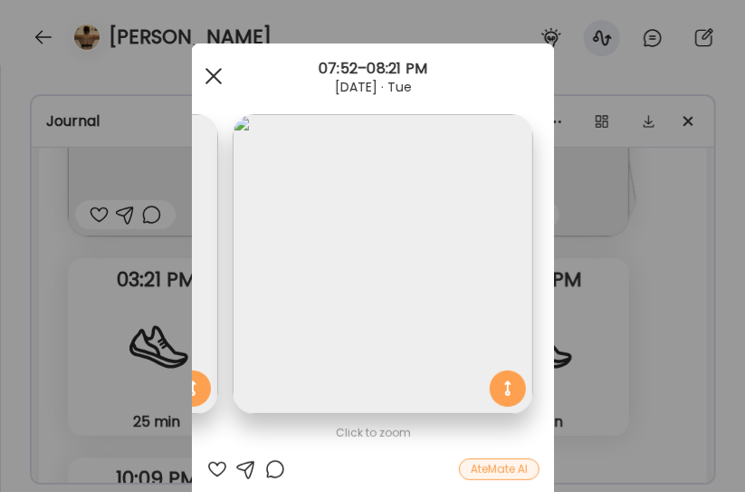
click at [205, 72] on span at bounding box center [213, 76] width 16 height 16
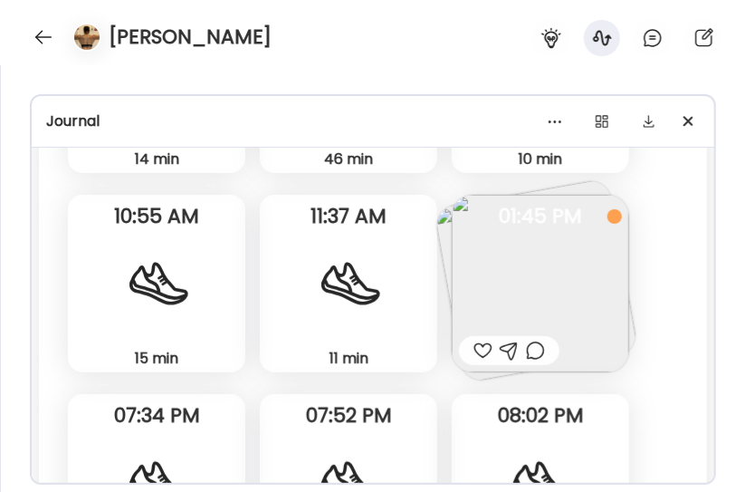
scroll to position [10697, 0]
click at [545, 277] on img at bounding box center [541, 283] width 178 height 178
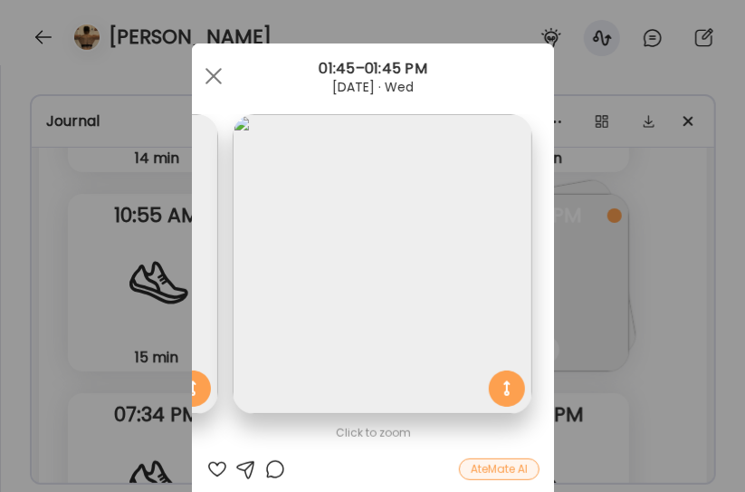
scroll to position [0, 0]
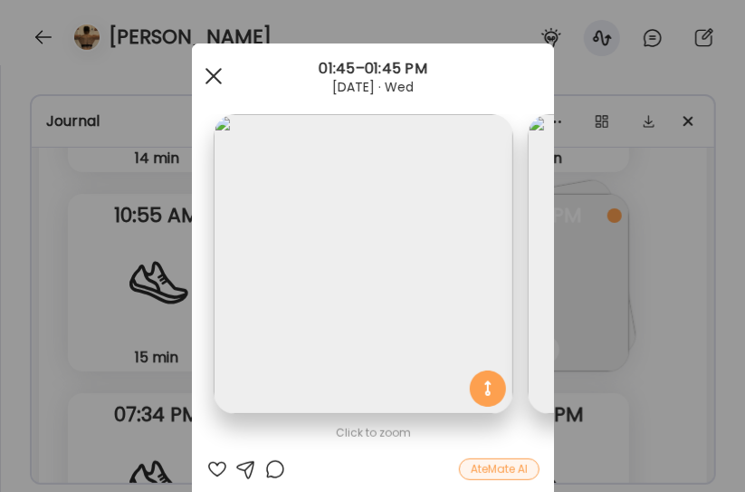
click at [205, 69] on span at bounding box center [213, 76] width 16 height 16
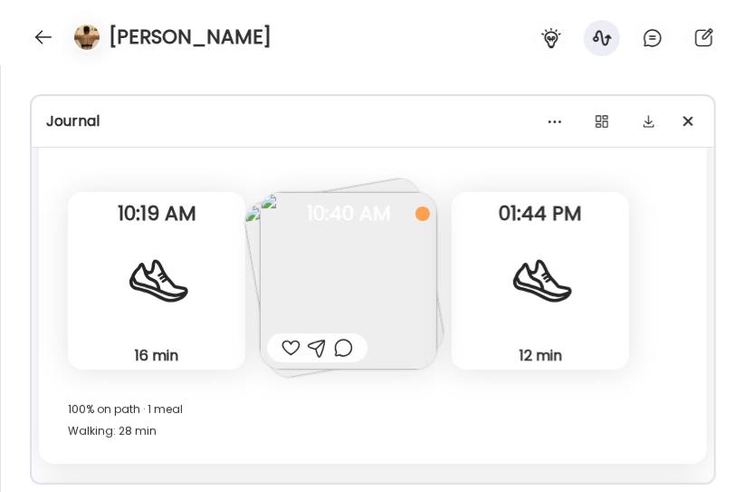
scroll to position [11281, 0]
click at [281, 276] on img at bounding box center [349, 280] width 178 height 178
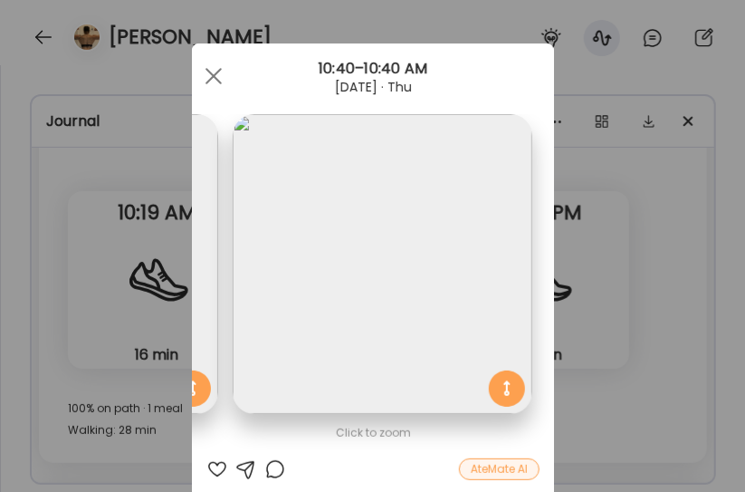
scroll to position [0, 0]
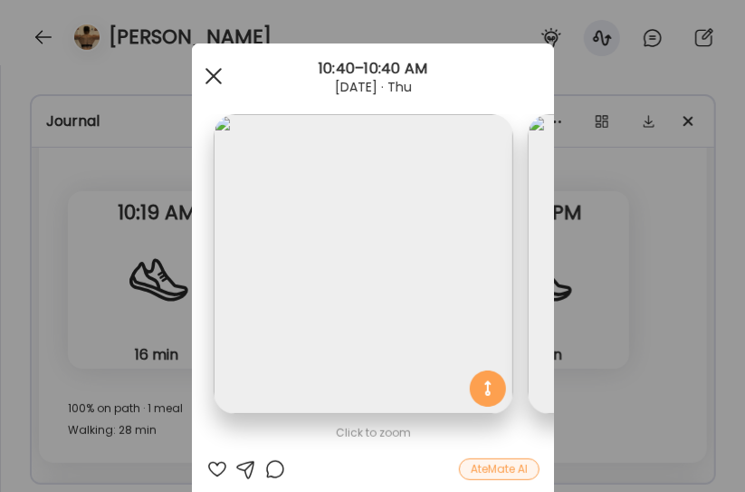
click at [208, 72] on span at bounding box center [213, 76] width 16 height 16
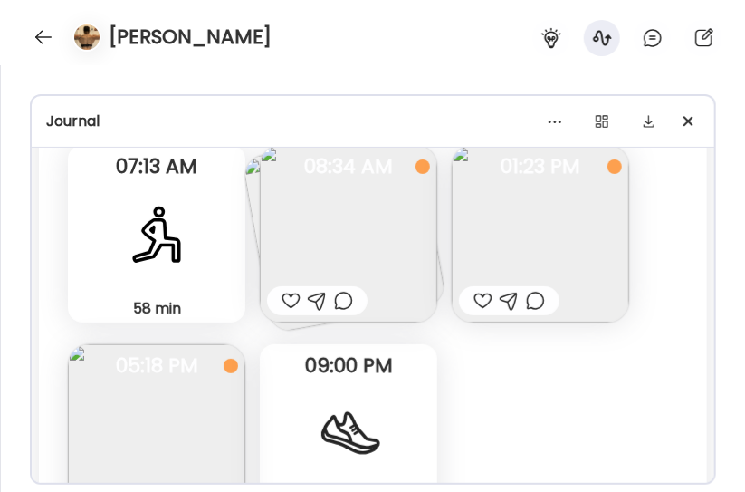
scroll to position [13392, 0]
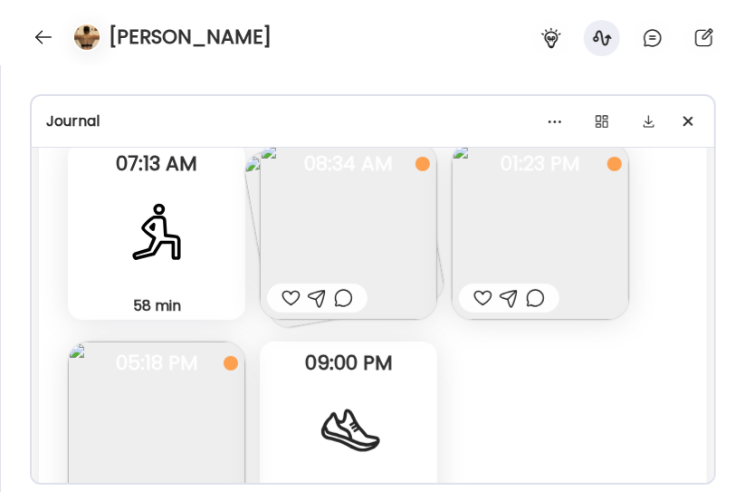
click at [340, 201] on img at bounding box center [349, 231] width 178 height 178
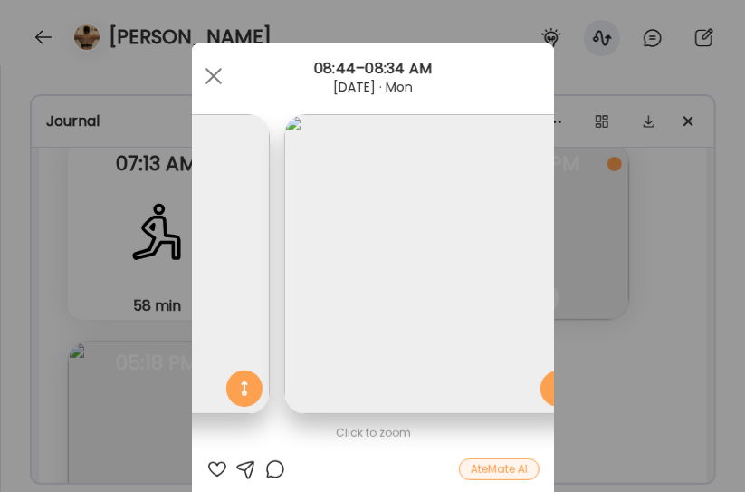
scroll to position [0, 295]
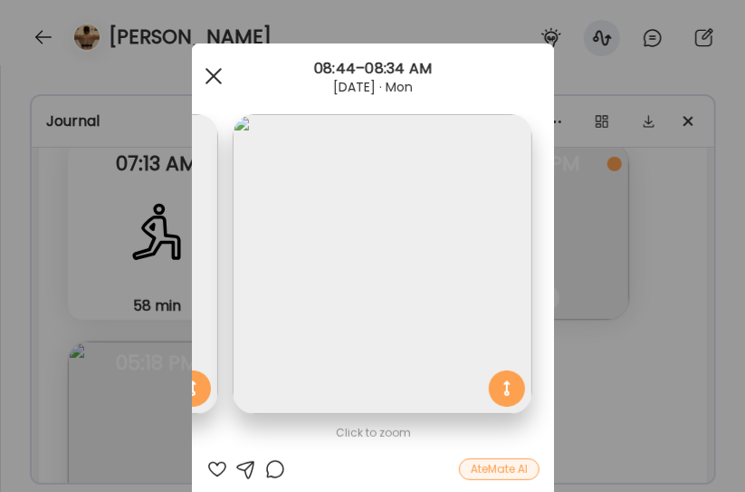
click at [206, 72] on div at bounding box center [214, 76] width 36 height 36
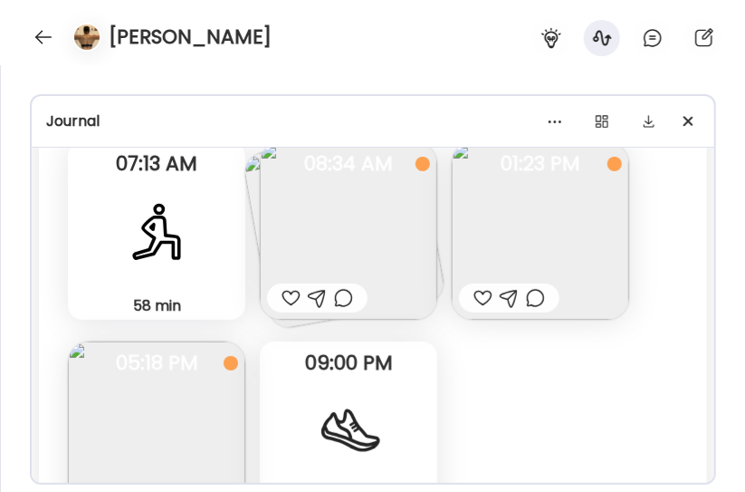
click at [554, 225] on img at bounding box center [541, 231] width 178 height 178
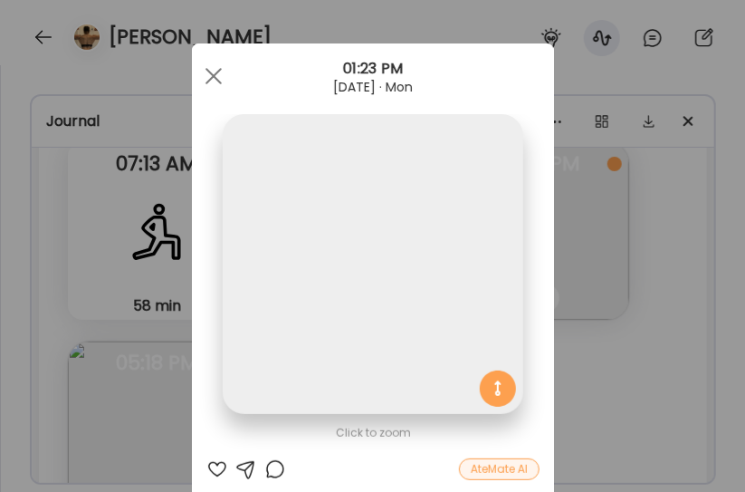
scroll to position [0, 0]
click at [210, 82] on span at bounding box center [213, 76] width 16 height 16
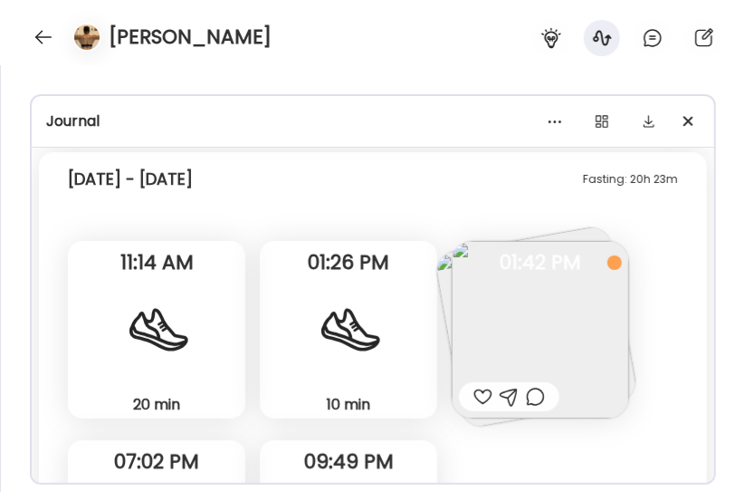
scroll to position [13871, 0]
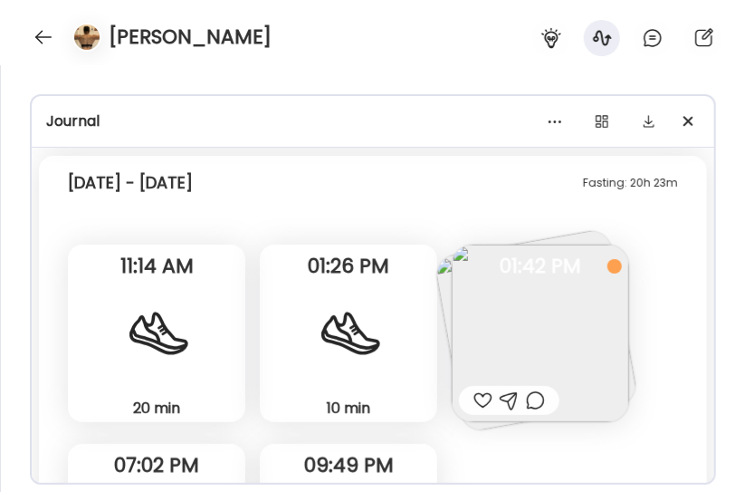
click at [504, 359] on img at bounding box center [541, 334] width 178 height 178
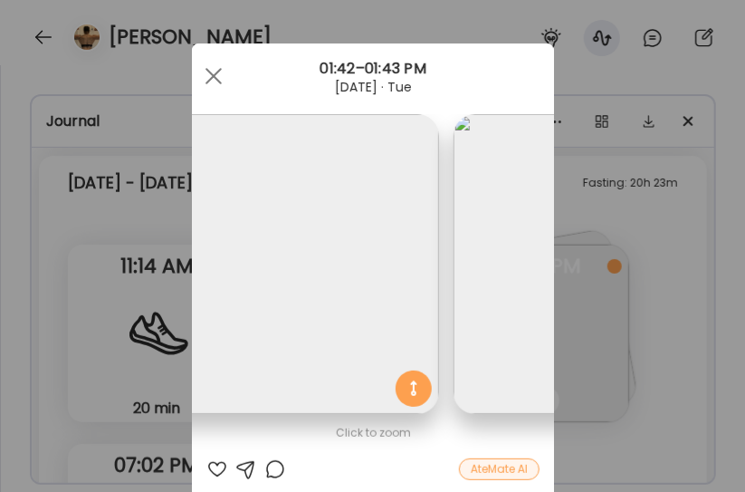
scroll to position [0, 0]
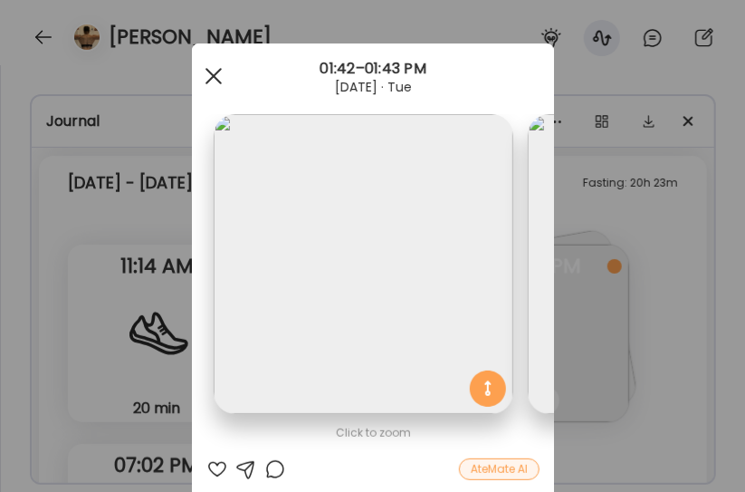
click at [210, 80] on span at bounding box center [213, 76] width 16 height 16
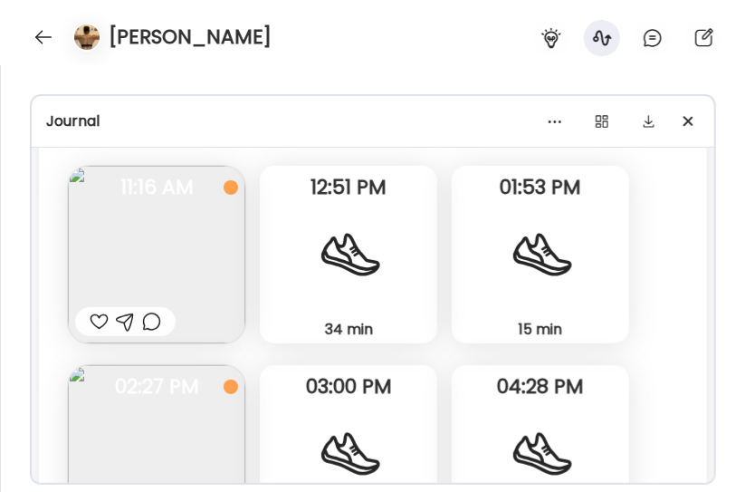
scroll to position [14529, 0]
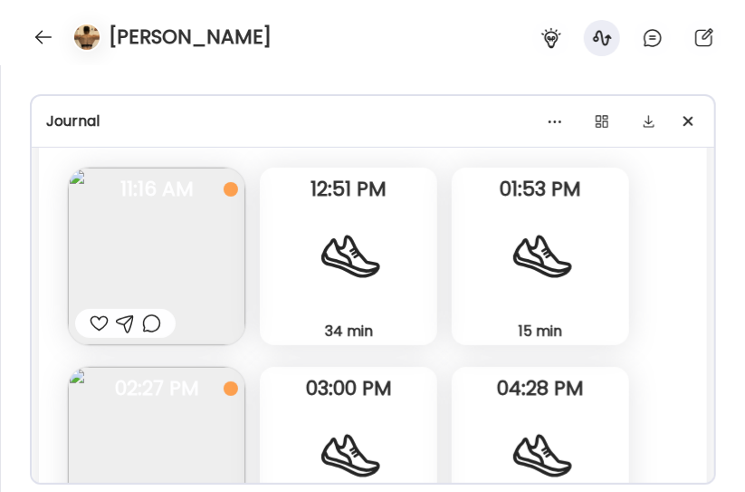
click at [179, 266] on img at bounding box center [157, 257] width 178 height 178
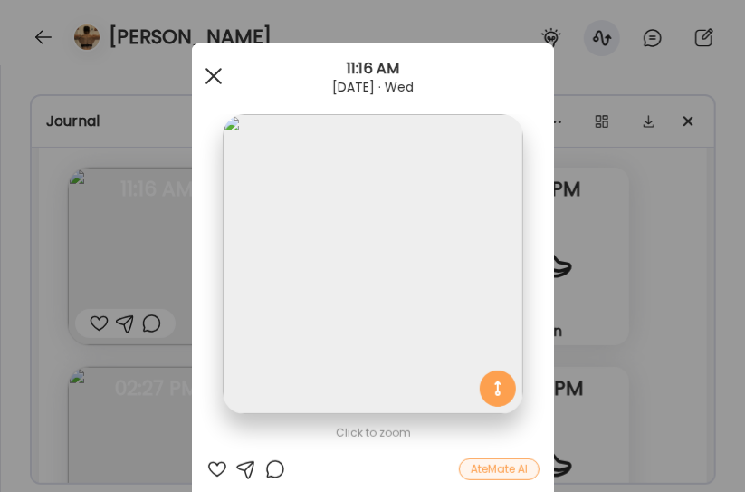
click at [210, 70] on span at bounding box center [213, 76] width 16 height 16
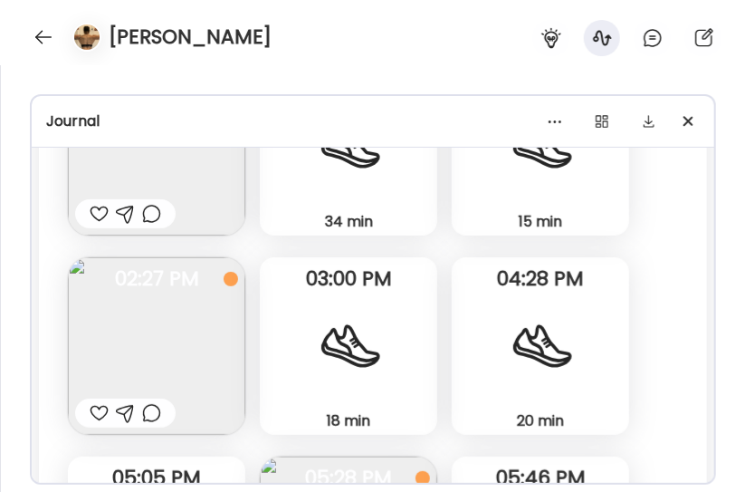
scroll to position [14640, 0]
click at [178, 322] on img at bounding box center [157, 345] width 178 height 178
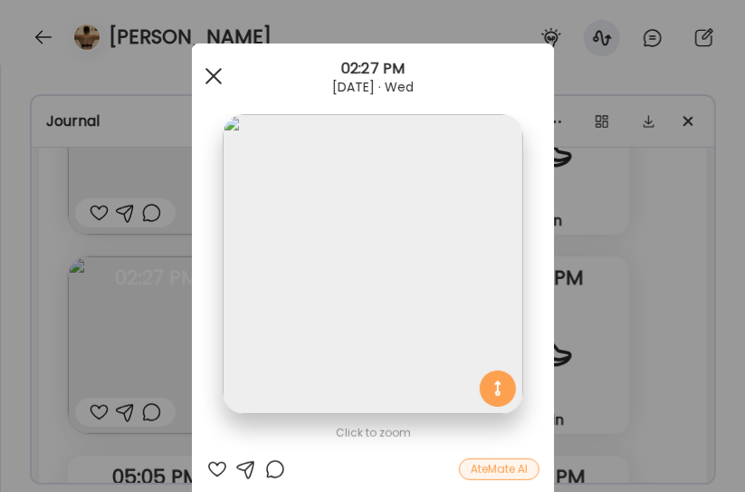
click at [203, 67] on div at bounding box center [214, 76] width 36 height 36
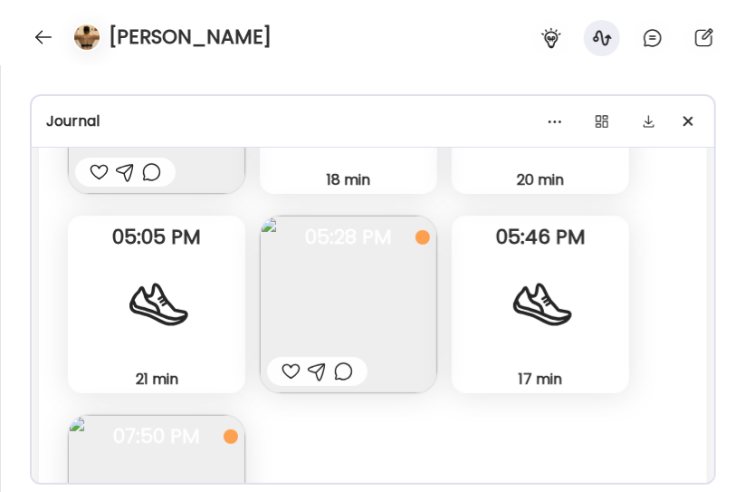
scroll to position [14881, 0]
click at [321, 312] on img at bounding box center [349, 304] width 178 height 178
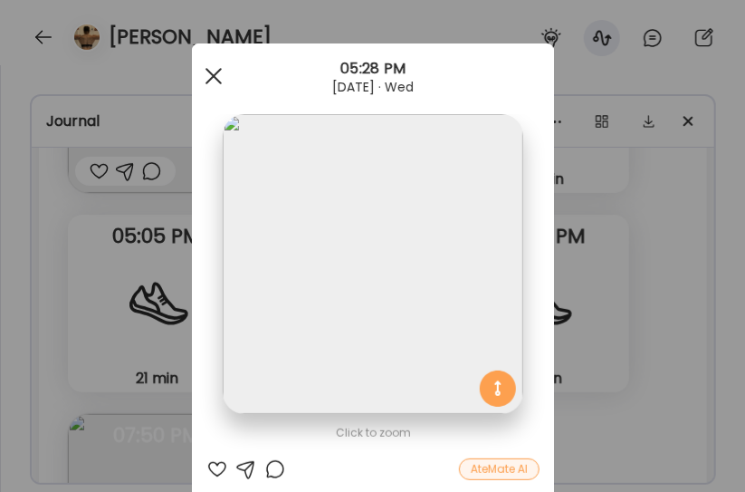
click at [200, 67] on div at bounding box center [214, 76] width 36 height 36
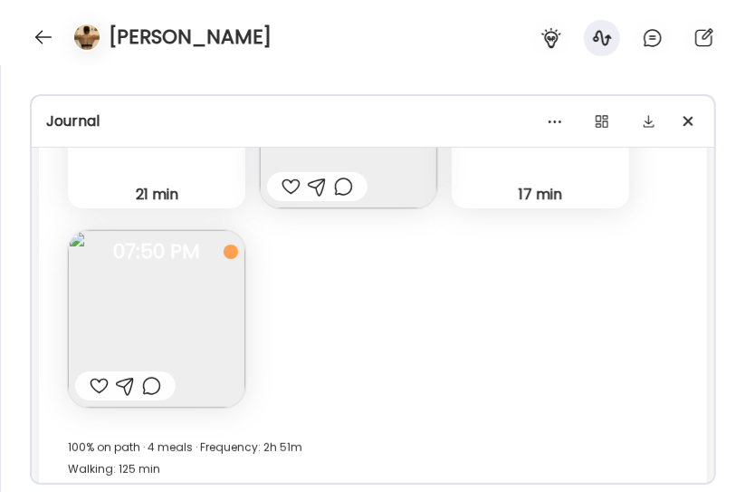
scroll to position [15065, 0]
click at [174, 328] on img at bounding box center [157, 318] width 178 height 178
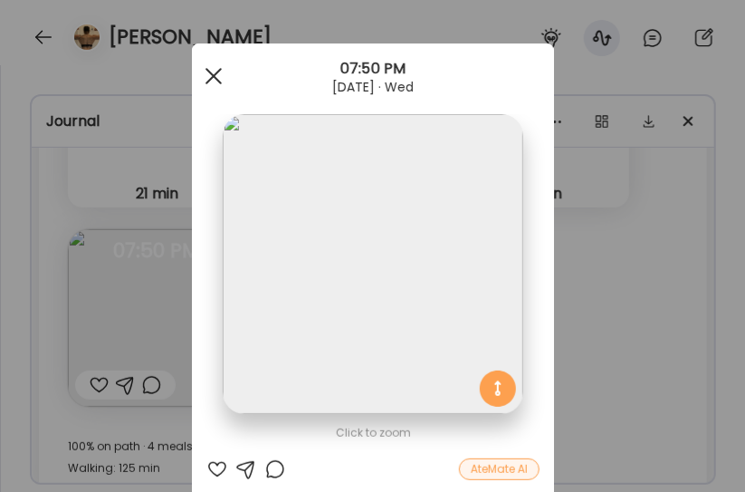
click at [206, 76] on span at bounding box center [213, 76] width 16 height 16
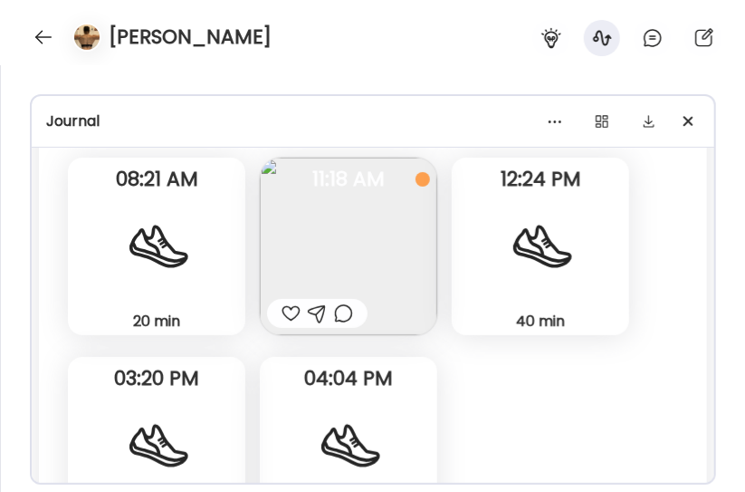
scroll to position [15520, 0]
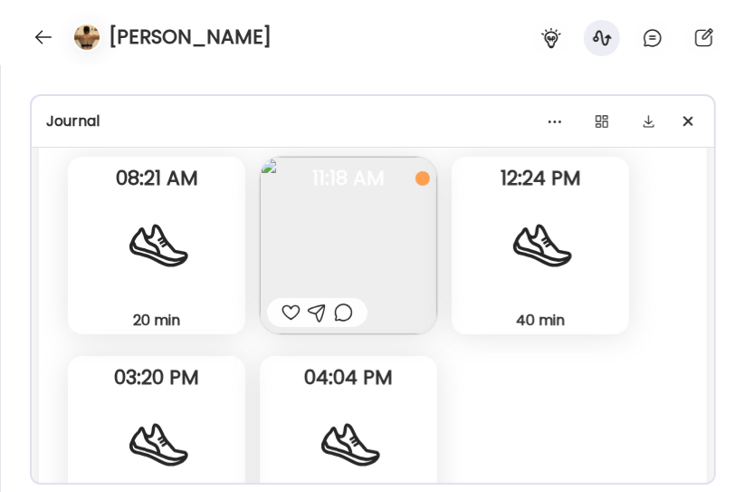
click at [376, 286] on img at bounding box center [349, 246] width 178 height 178
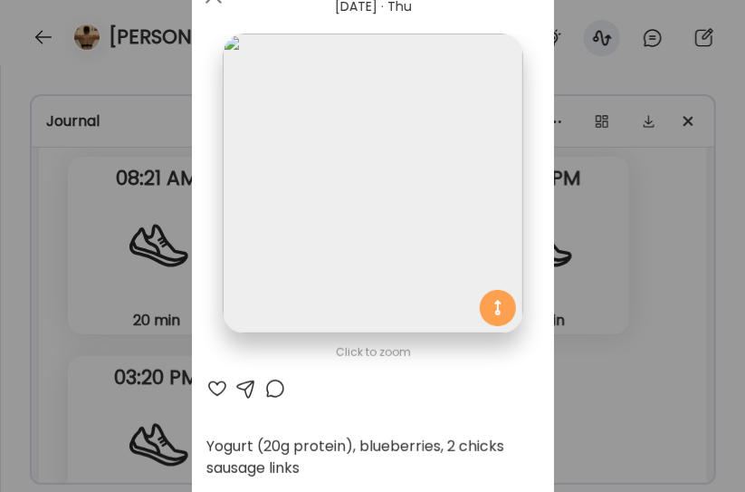
scroll to position [2, 0]
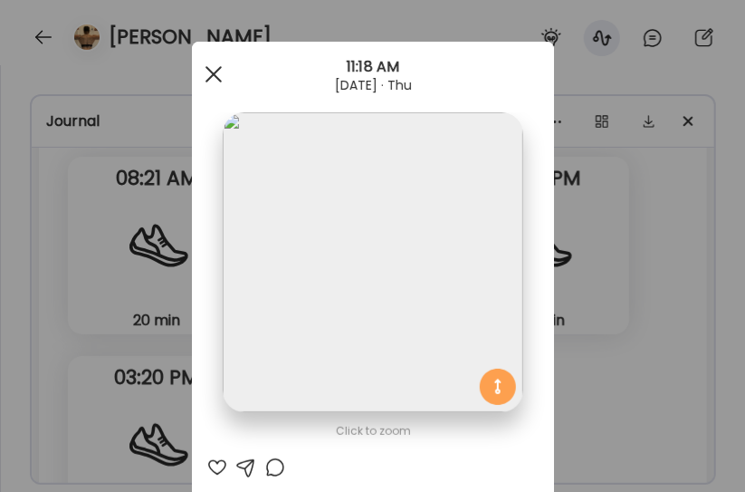
click at [212, 74] on div at bounding box center [214, 74] width 36 height 36
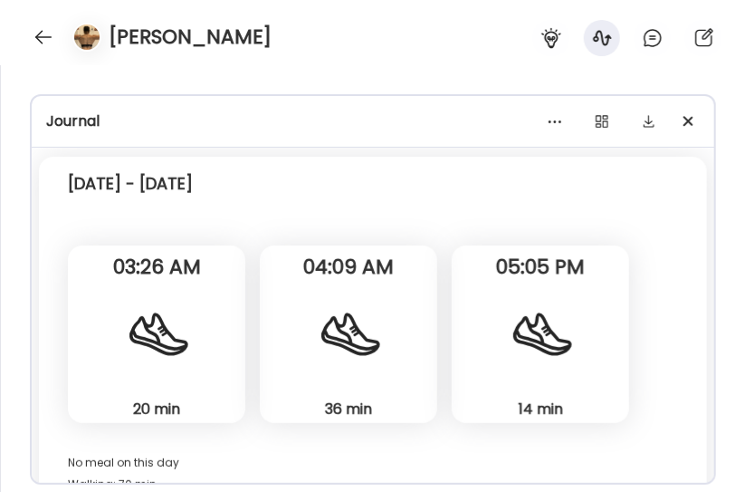
scroll to position [18088, 0]
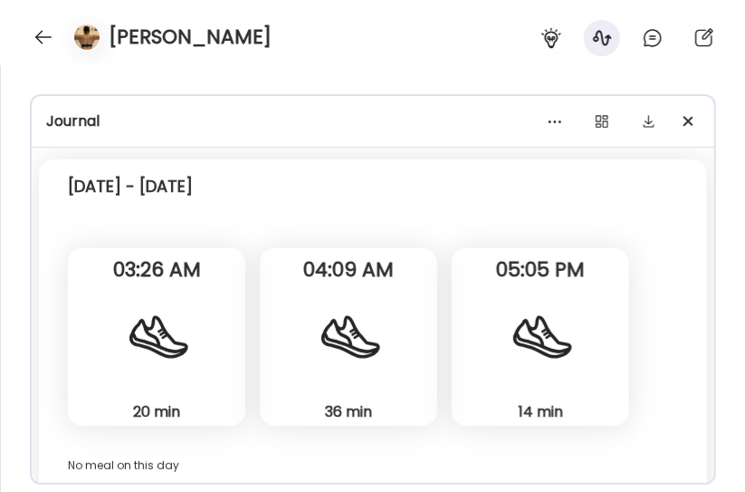
click at [229, 215] on div "[DATE] - [DATE]" at bounding box center [373, 190] width 610 height 58
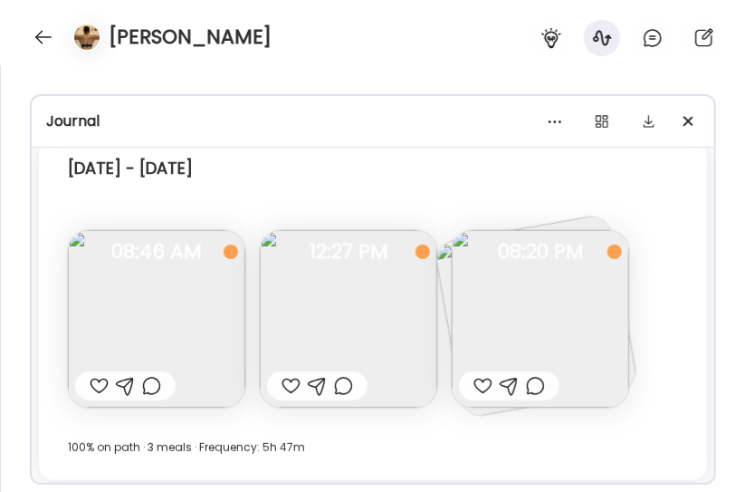
scroll to position [18488, 0]
click at [328, 305] on img at bounding box center [349, 319] width 178 height 178
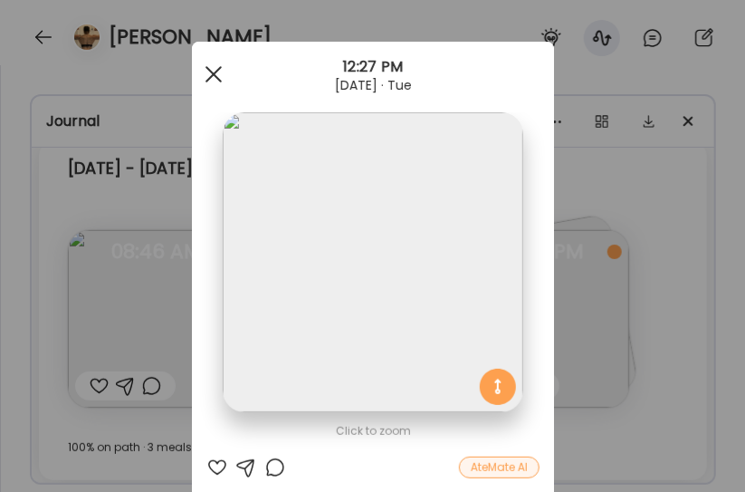
click at [212, 73] on div at bounding box center [214, 74] width 36 height 36
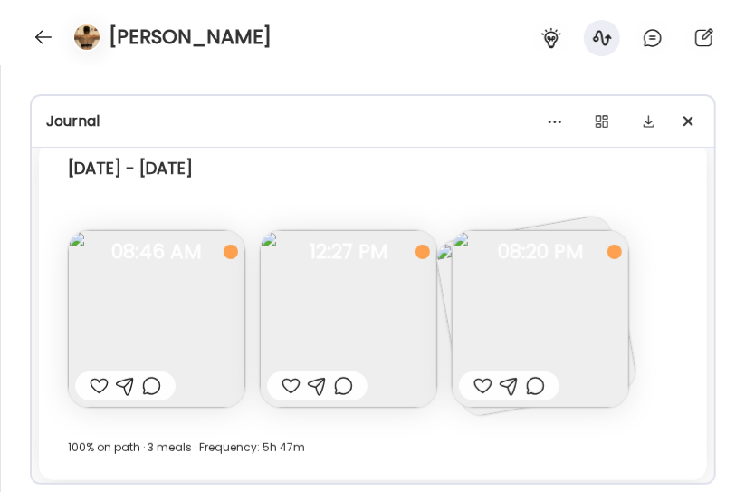
click at [509, 296] on img at bounding box center [541, 319] width 178 height 178
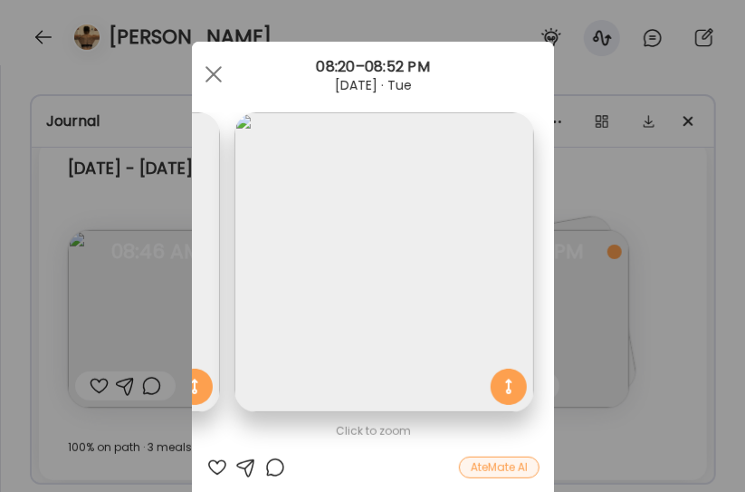
scroll to position [0, 295]
click at [206, 71] on span at bounding box center [213, 74] width 16 height 16
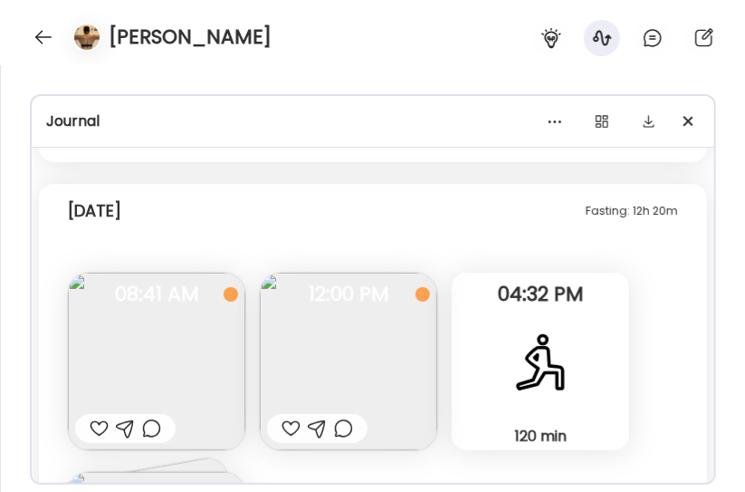
scroll to position [18890, 0]
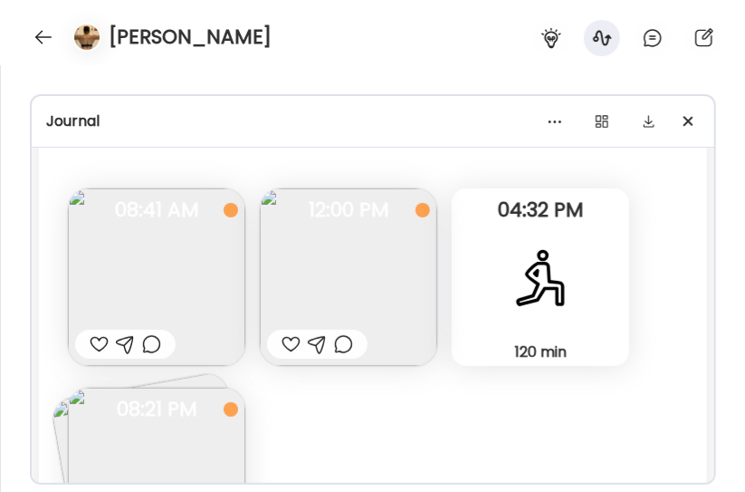
click at [386, 312] on img at bounding box center [349, 277] width 178 height 178
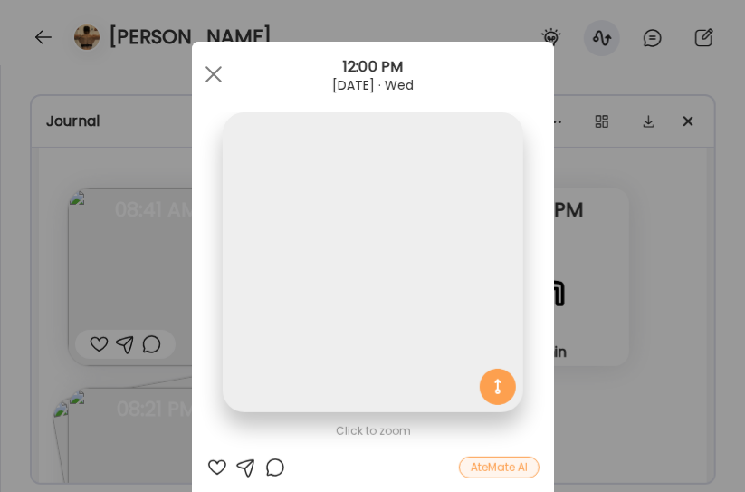
scroll to position [0, 0]
click at [205, 68] on span at bounding box center [213, 74] width 16 height 16
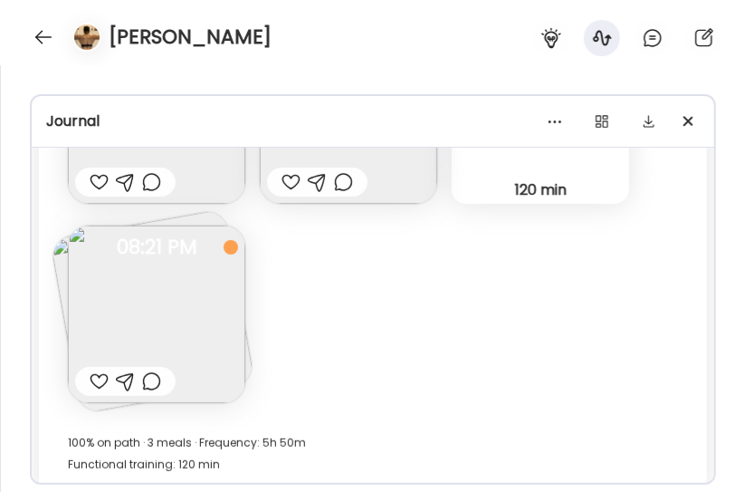
scroll to position [19076, 0]
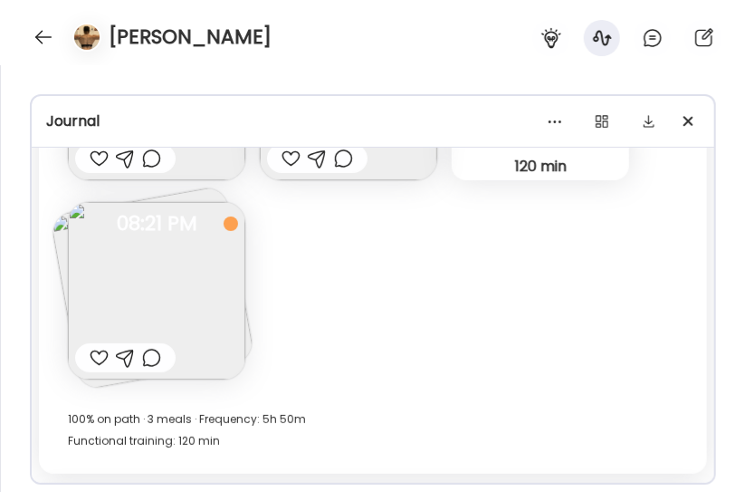
click at [180, 295] on img at bounding box center [157, 291] width 178 height 178
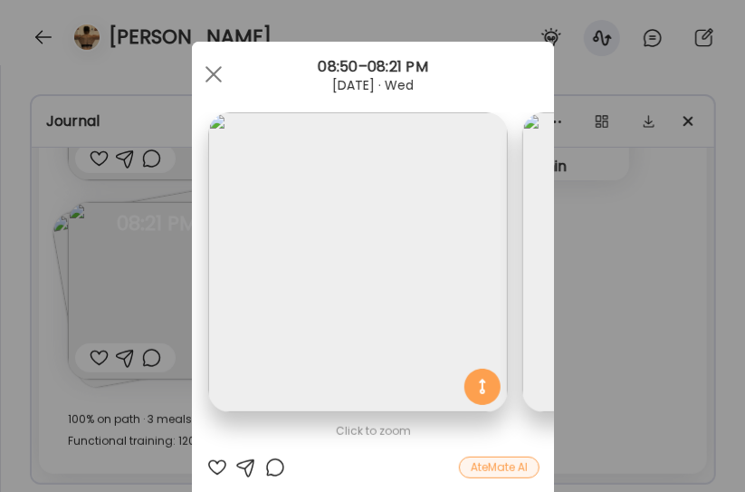
scroll to position [0, 0]
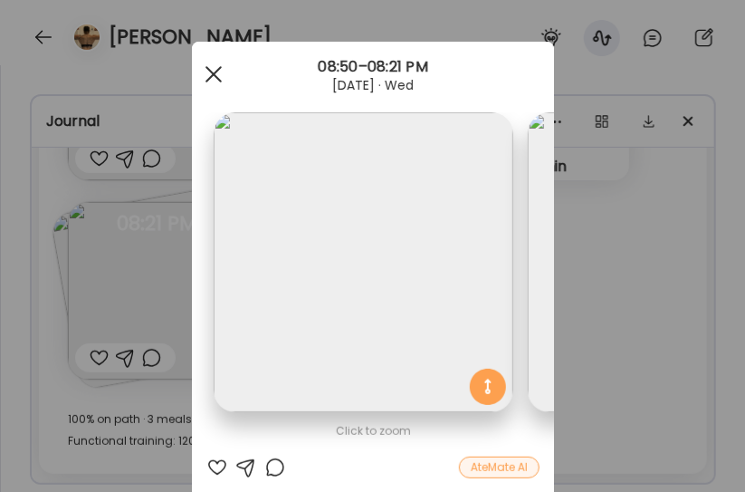
click at [205, 70] on div at bounding box center [214, 74] width 36 height 36
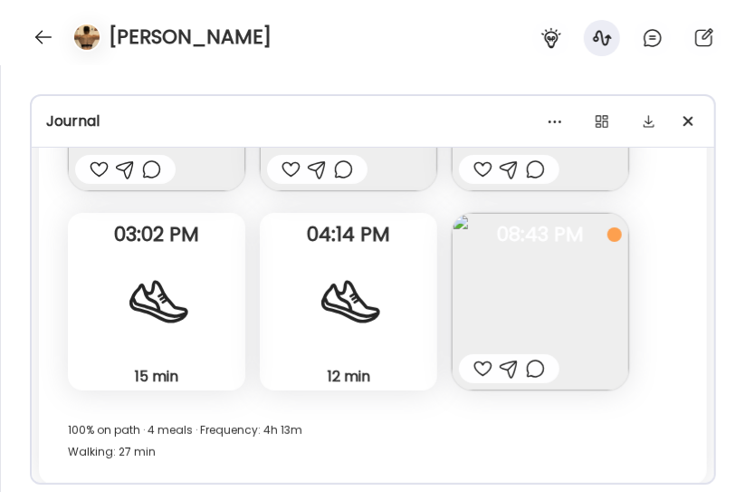
scroll to position [19654, 0]
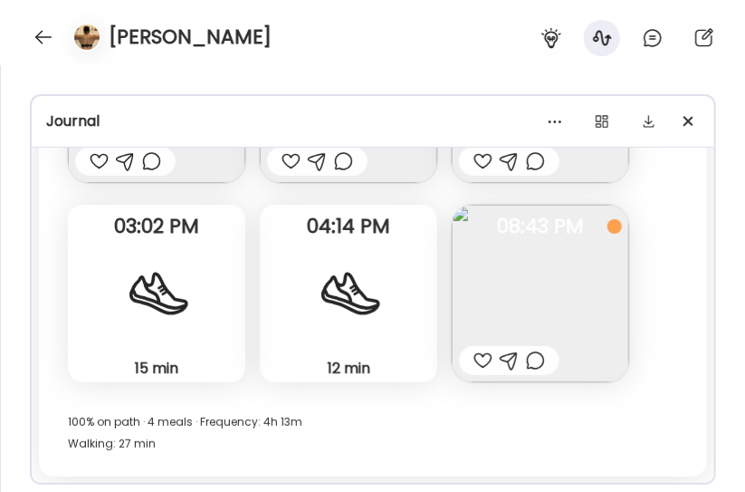
click at [441, 433] on div "100% on path · 4 meals · Frequency: 4h 13m Walking: 27 min" at bounding box center [373, 432] width 610 height 43
